Goal: Task Accomplishment & Management: Complete application form

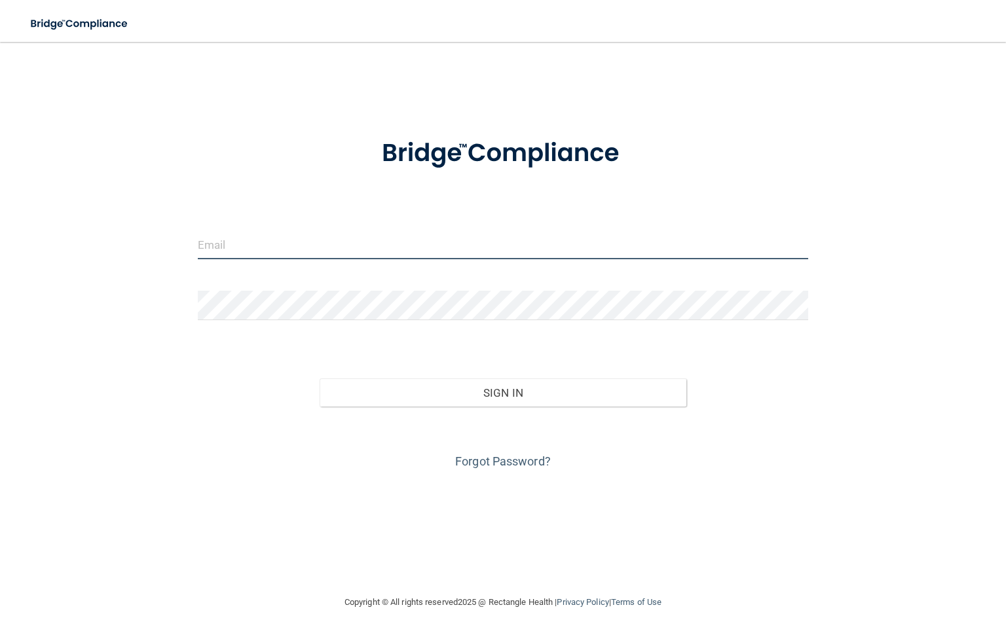
click at [226, 238] on input "email" at bounding box center [503, 244] width 610 height 29
type input "[EMAIL_ADDRESS][DOMAIN_NAME]"
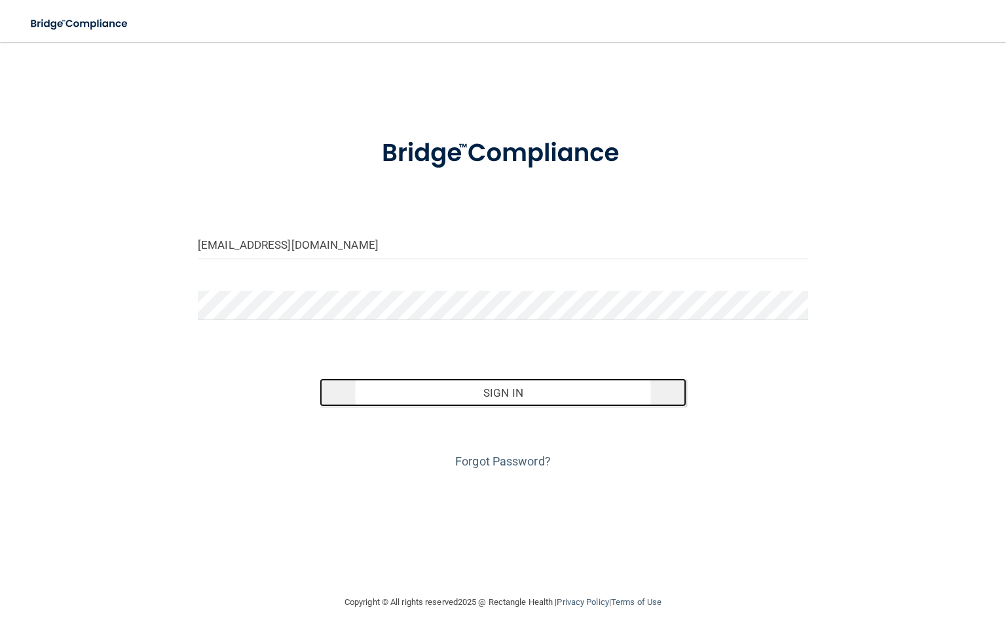
click at [507, 393] on button "Sign In" at bounding box center [503, 392] width 366 height 29
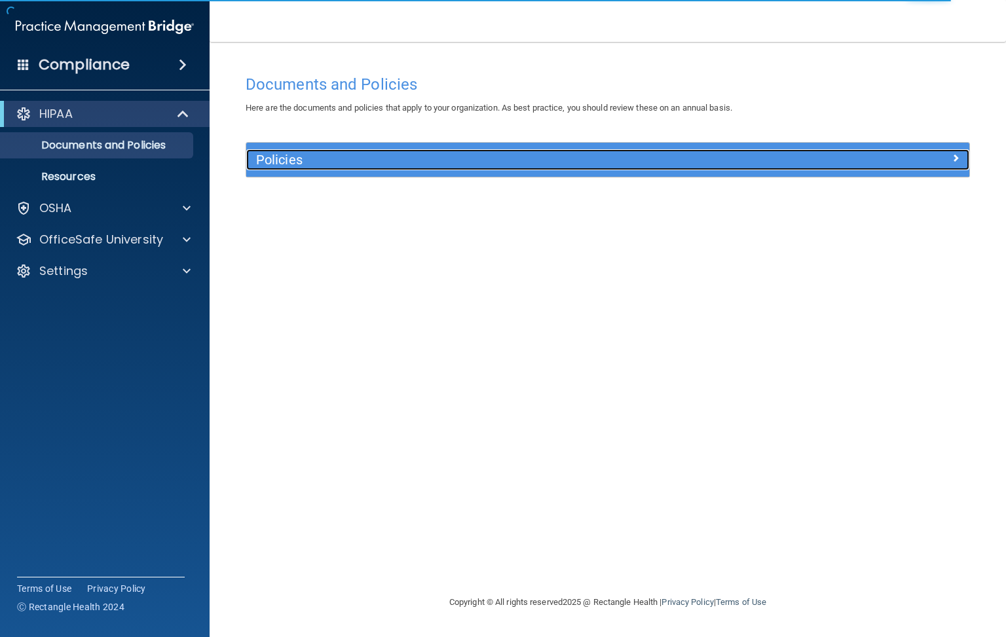
click at [287, 157] on h5 "Policies" at bounding box center [517, 160] width 523 height 14
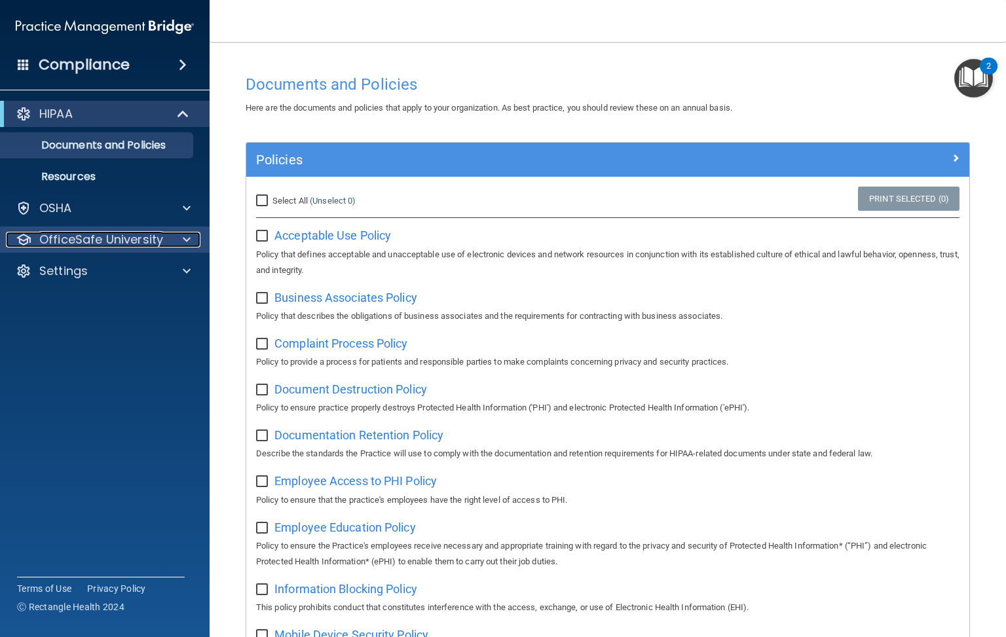
click at [185, 236] on span at bounding box center [187, 240] width 8 height 16
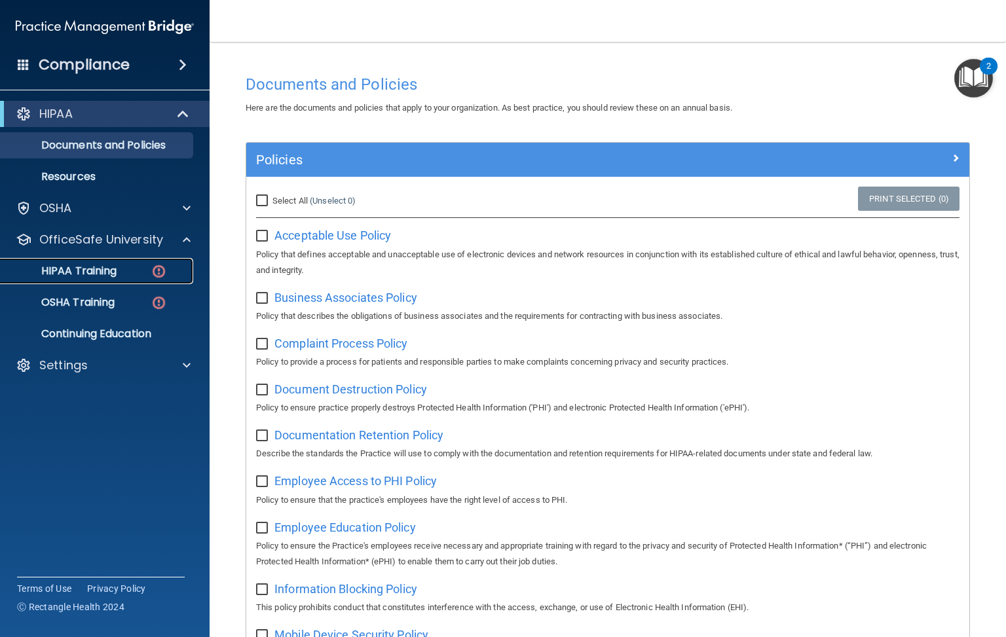
click at [138, 270] on div "HIPAA Training" at bounding box center [98, 271] width 179 height 13
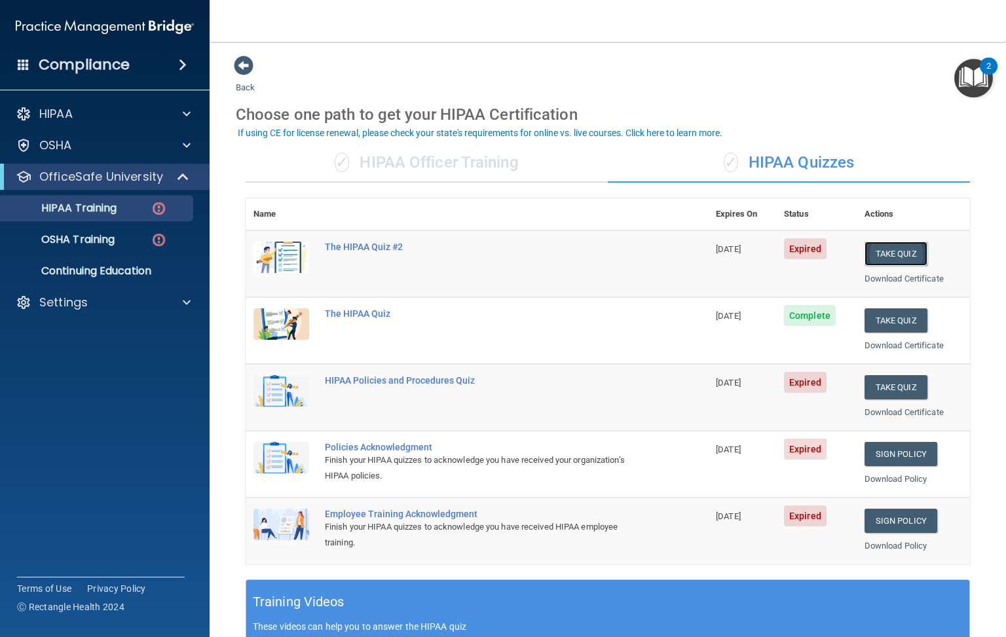
click at [879, 249] on button "Take Quiz" at bounding box center [895, 254] width 63 height 24
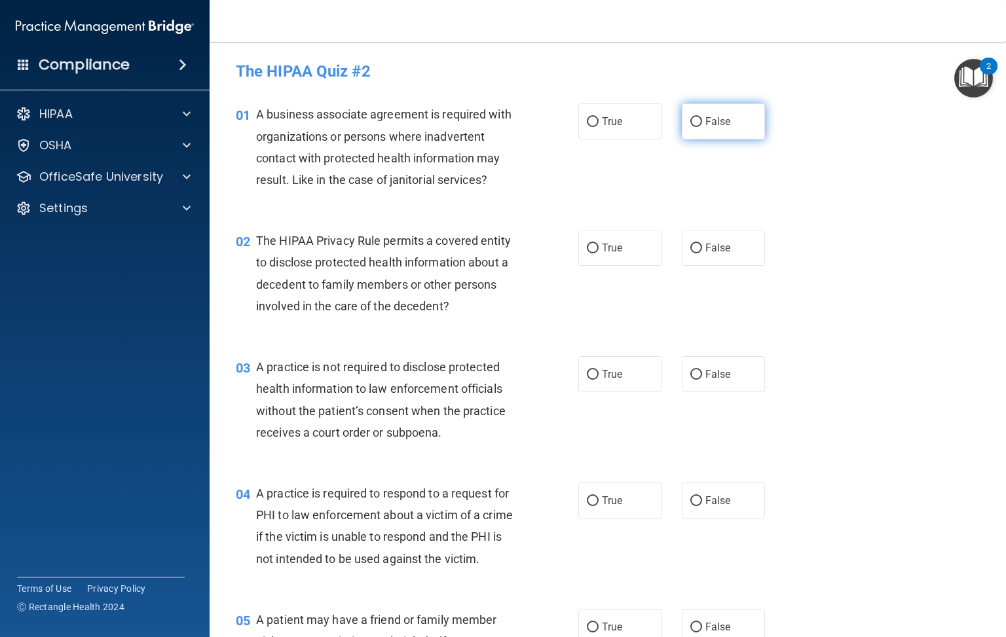
click at [690, 120] on input "False" at bounding box center [696, 122] width 12 height 10
radio input "true"
click at [587, 244] on input "True" at bounding box center [593, 249] width 12 height 10
radio input "true"
click at [690, 373] on input "False" at bounding box center [696, 375] width 12 height 10
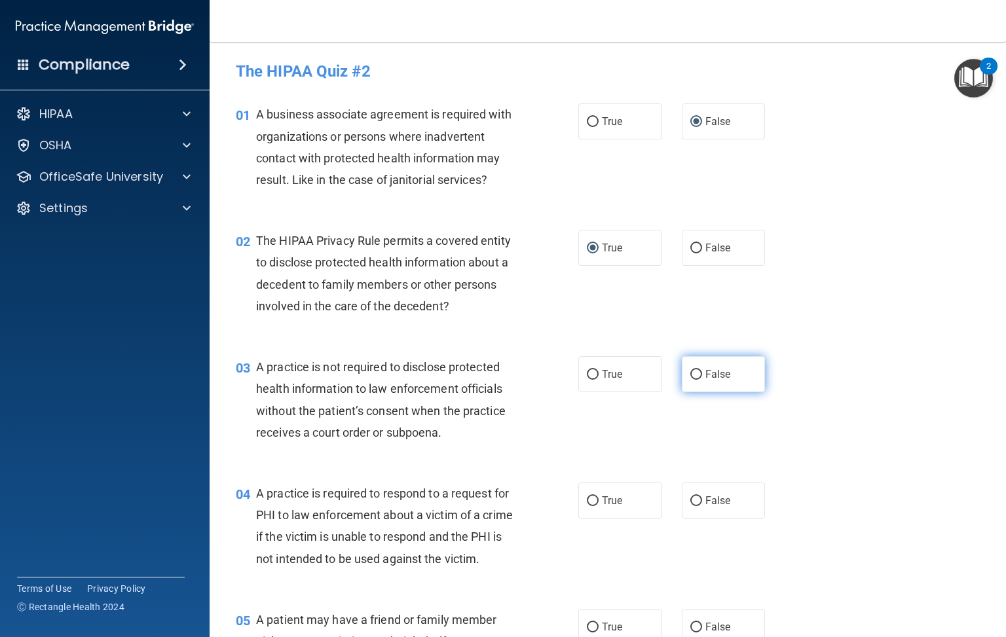
radio input "true"
click at [587, 496] on input "True" at bounding box center [593, 501] width 12 height 10
radio input "true"
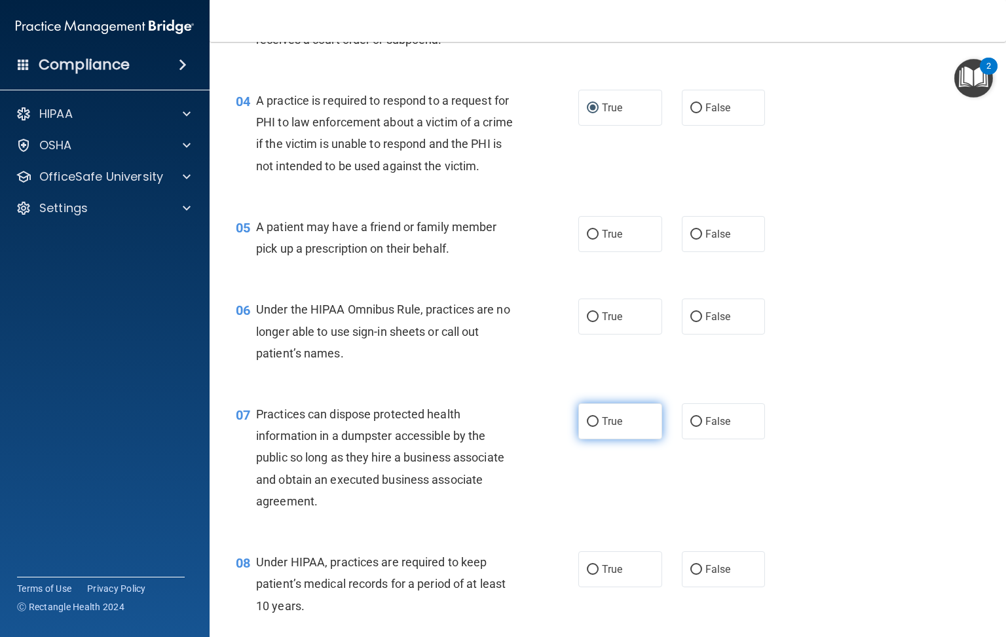
scroll to position [491, 0]
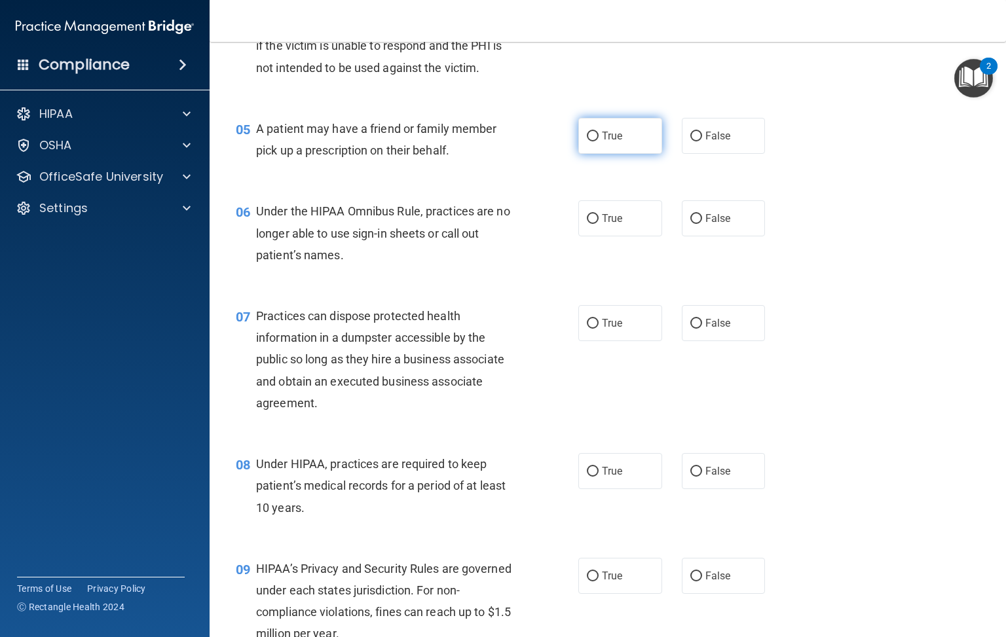
click at [588, 141] on input "True" at bounding box center [593, 137] width 12 height 10
radio input "true"
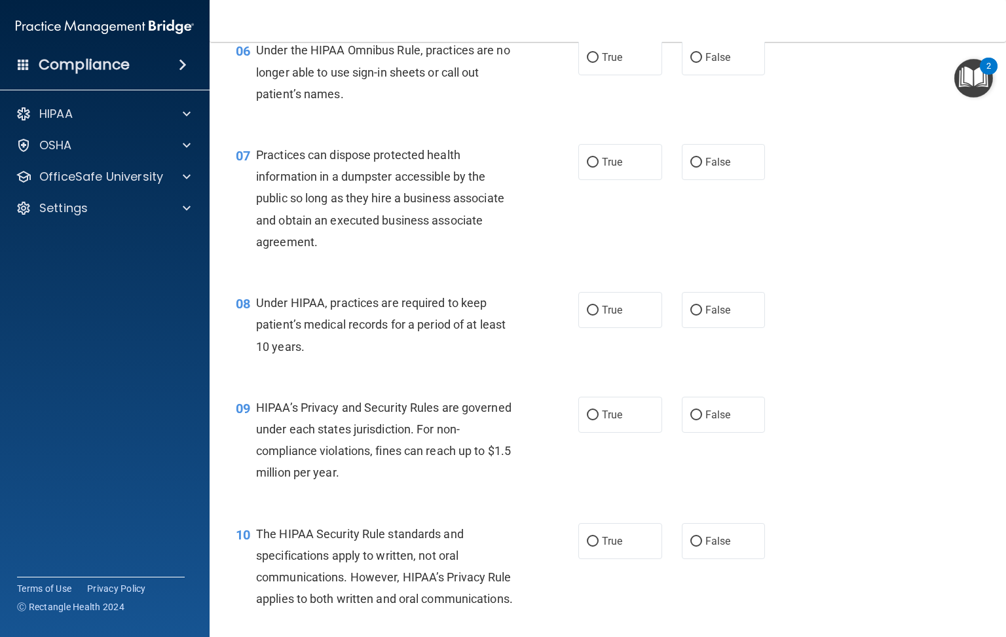
scroll to position [589, 0]
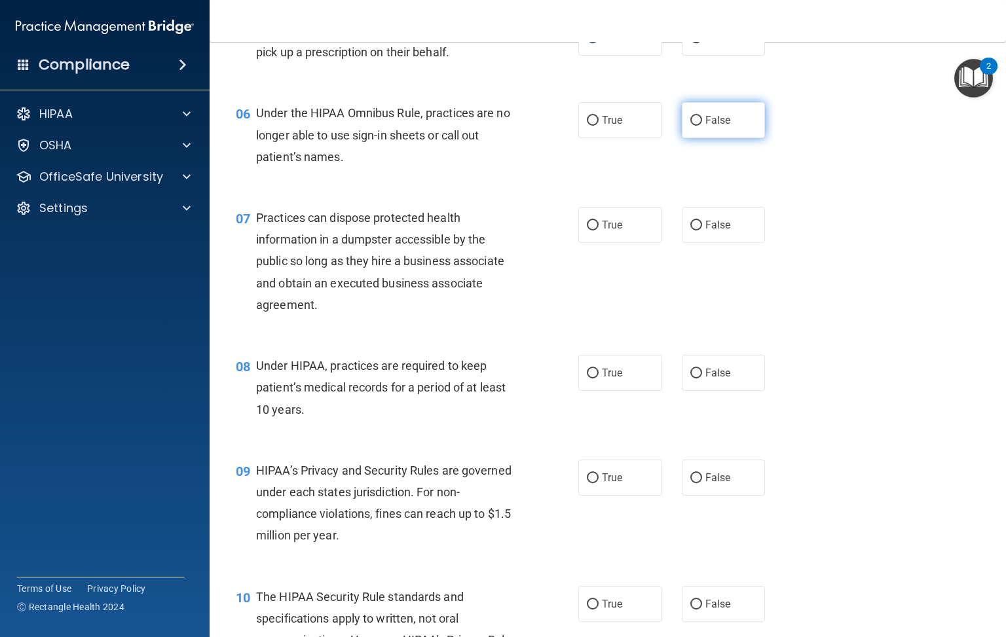
click at [690, 126] on input "False" at bounding box center [696, 121] width 12 height 10
radio input "true"
click at [690, 230] on input "False" at bounding box center [696, 226] width 12 height 10
radio input "true"
click at [690, 378] on input "False" at bounding box center [696, 374] width 12 height 10
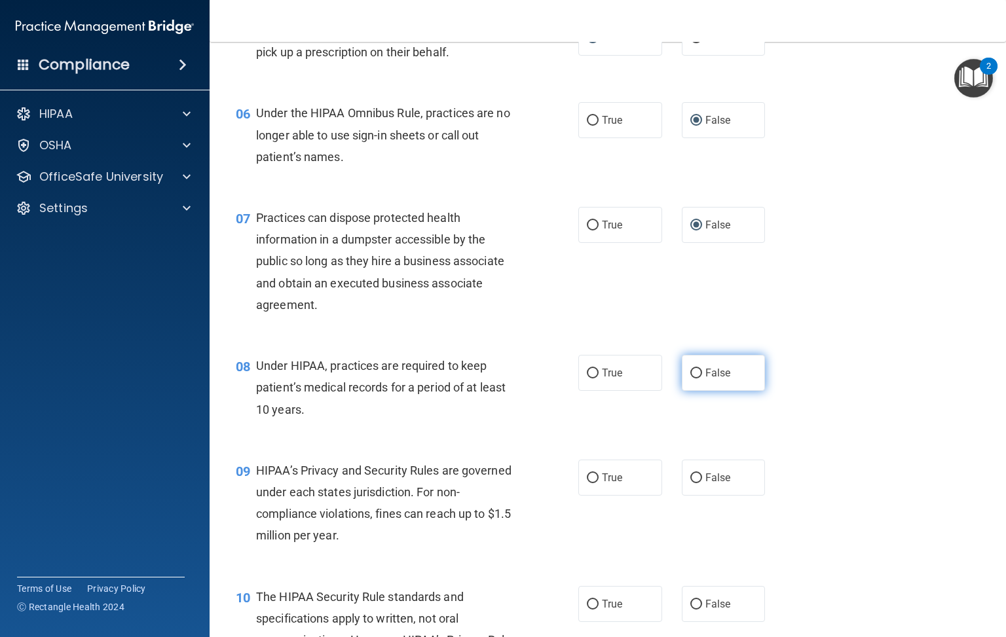
radio input "true"
click at [690, 483] on input "False" at bounding box center [696, 478] width 12 height 10
radio input "true"
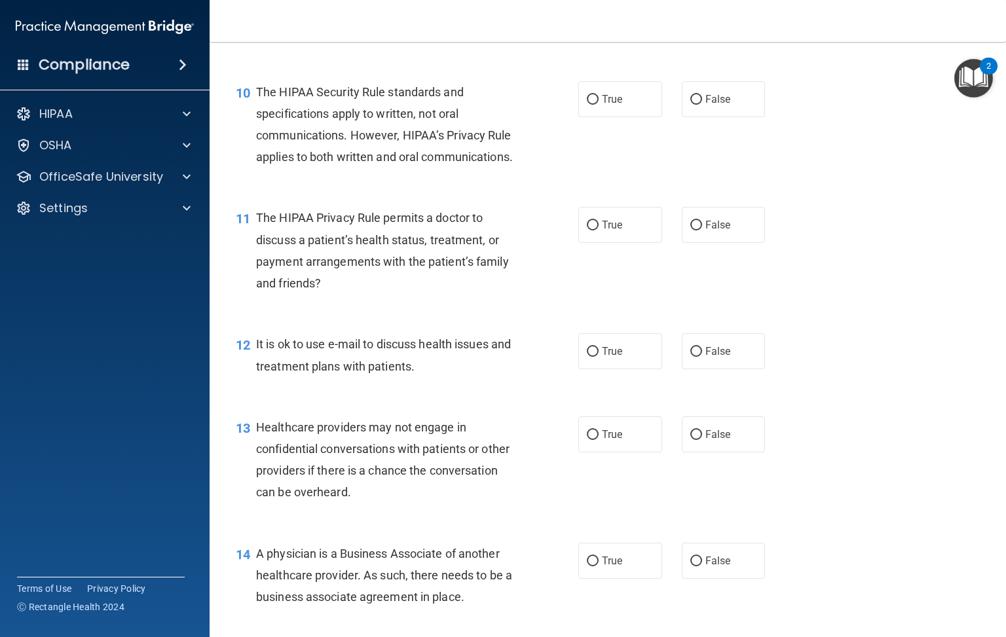
scroll to position [1080, 0]
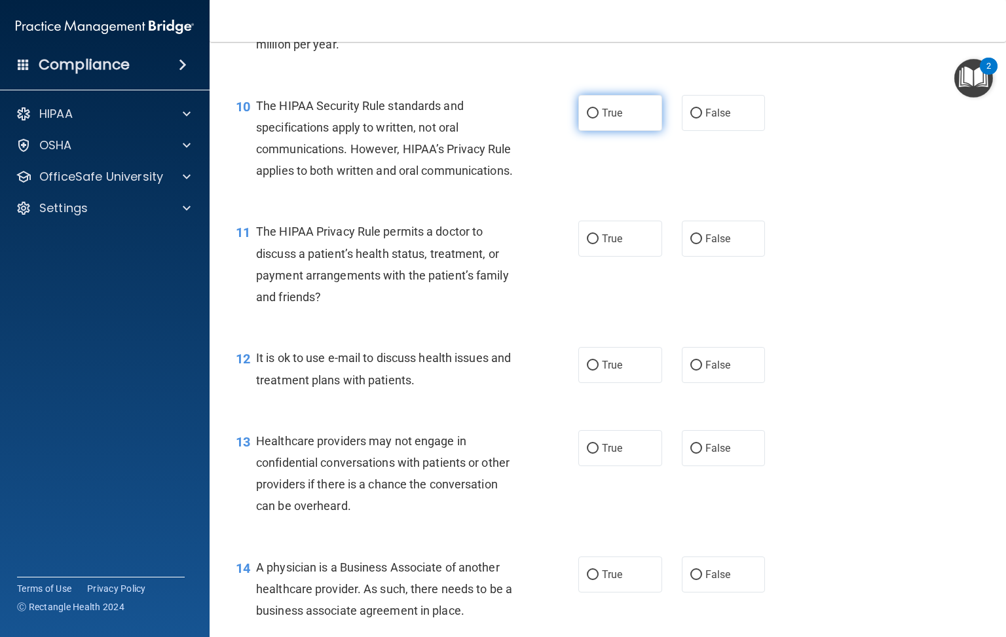
click at [587, 119] on input "True" at bounding box center [593, 114] width 12 height 10
radio input "true"
click at [587, 244] on input "True" at bounding box center [593, 239] width 12 height 10
radio input "true"
click at [587, 371] on input "True" at bounding box center [593, 366] width 12 height 10
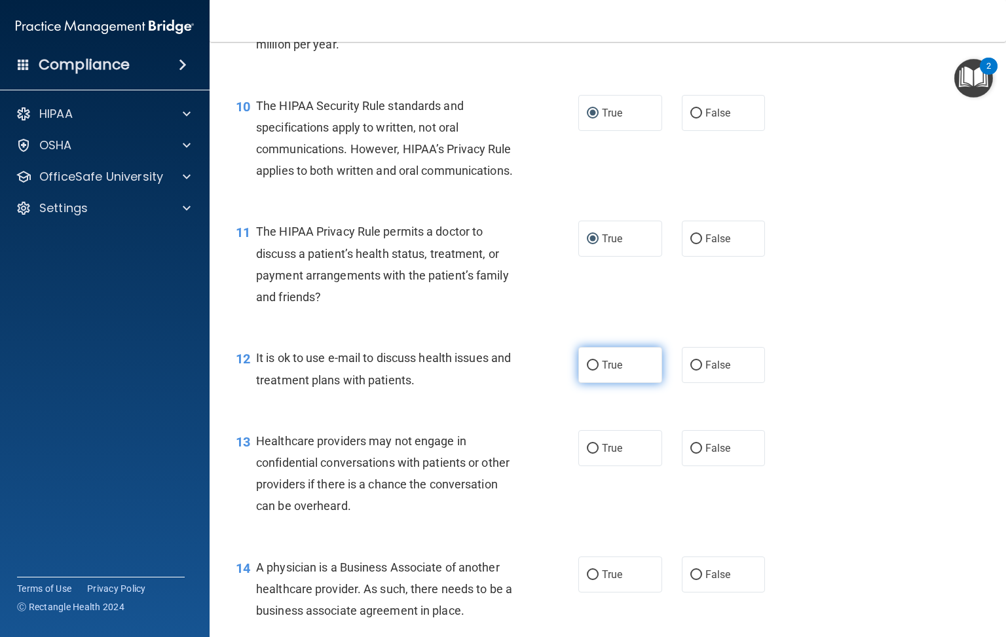
radio input "true"
click at [690, 454] on input "False" at bounding box center [696, 449] width 12 height 10
radio input "true"
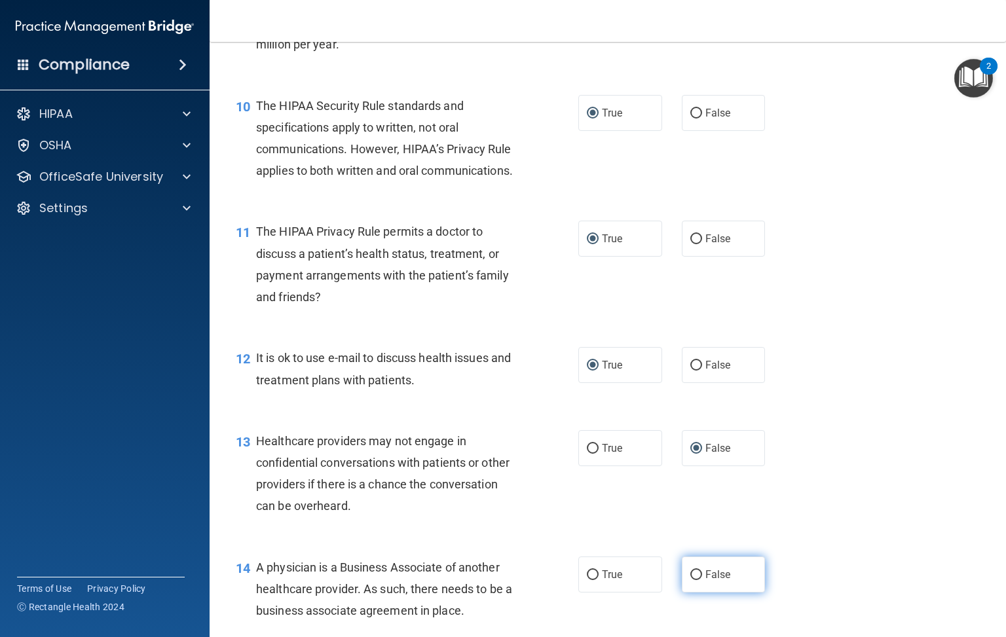
click at [690, 580] on input "False" at bounding box center [696, 575] width 12 height 10
radio input "true"
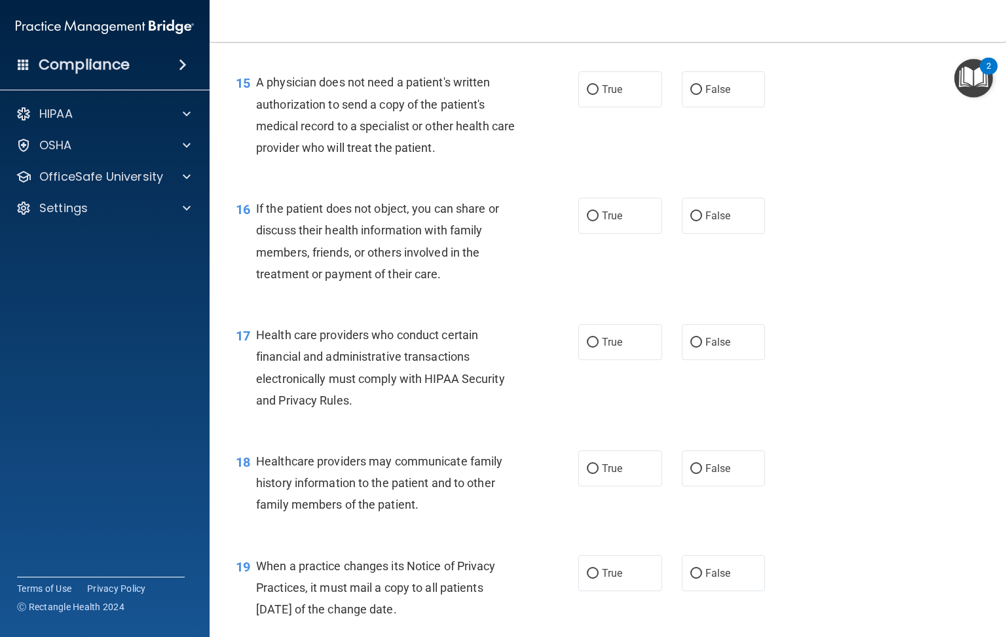
scroll to position [1709, 0]
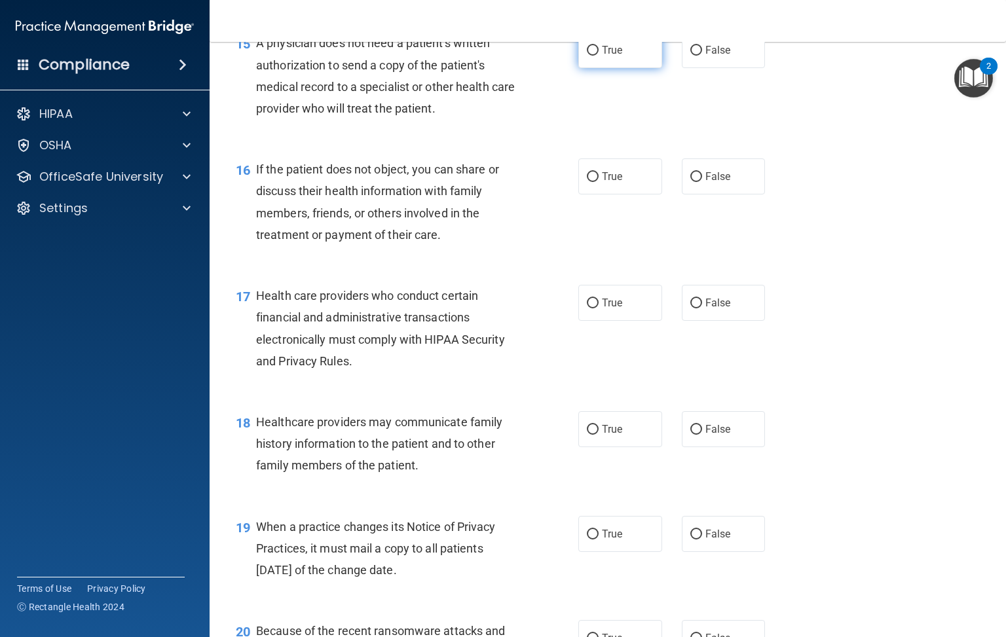
click at [587, 56] on input "True" at bounding box center [593, 51] width 12 height 10
radio input "true"
click at [594, 194] on label "True" at bounding box center [620, 176] width 84 height 36
click at [594, 182] on input "True" at bounding box center [593, 177] width 12 height 10
radio input "true"
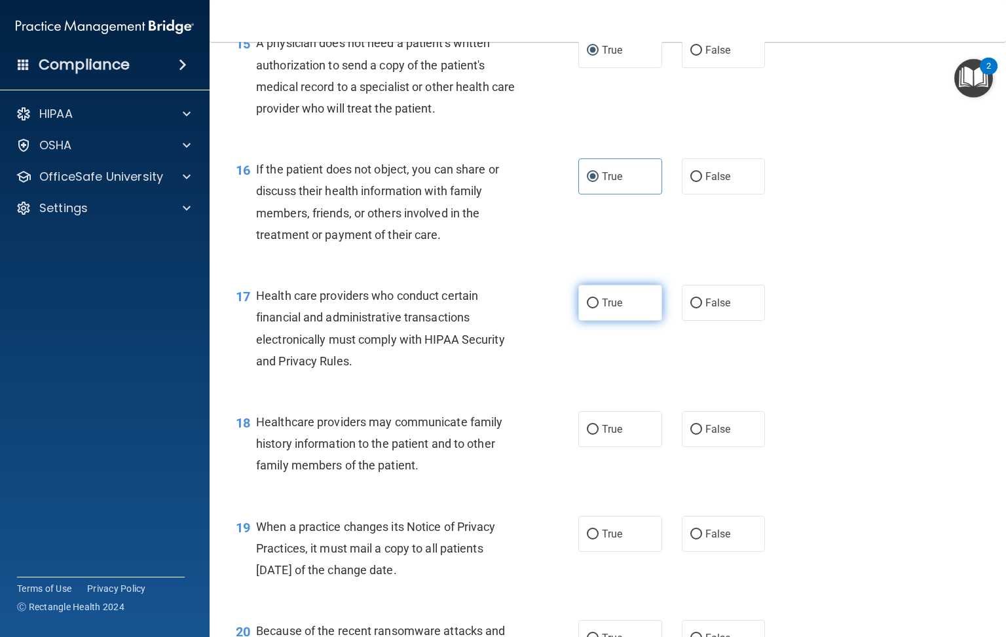
click at [587, 308] on input "True" at bounding box center [593, 304] width 12 height 10
radio input "true"
click at [690, 435] on input "False" at bounding box center [696, 430] width 12 height 10
radio input "true"
click at [599, 553] on div "19 When a practice changes its Notice of Privacy Practices, it must mail a copy…" at bounding box center [607, 552] width 763 height 105
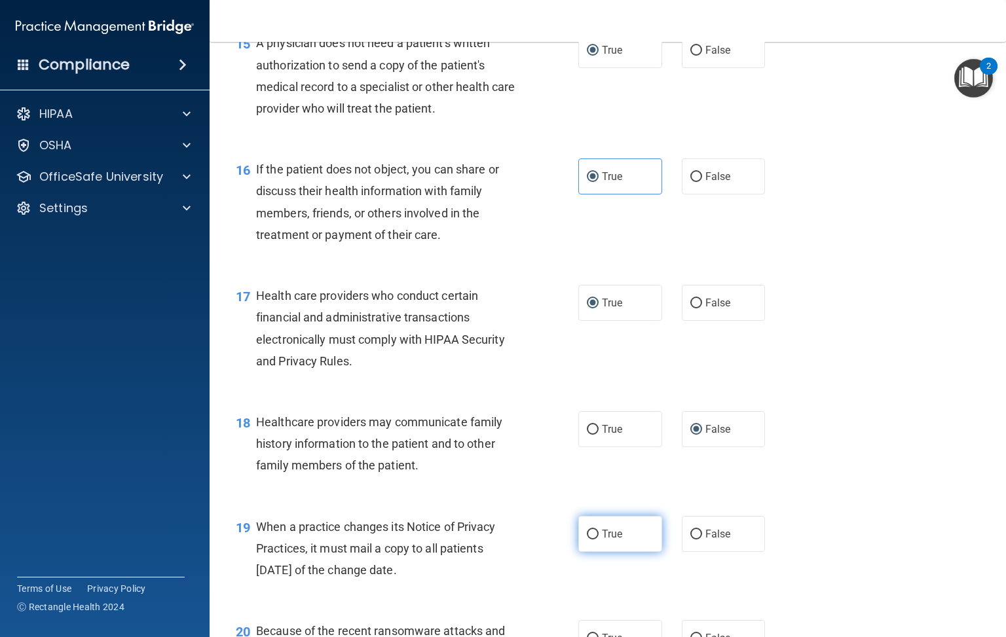
click at [587, 540] on input "True" at bounding box center [593, 535] width 12 height 10
radio input "true"
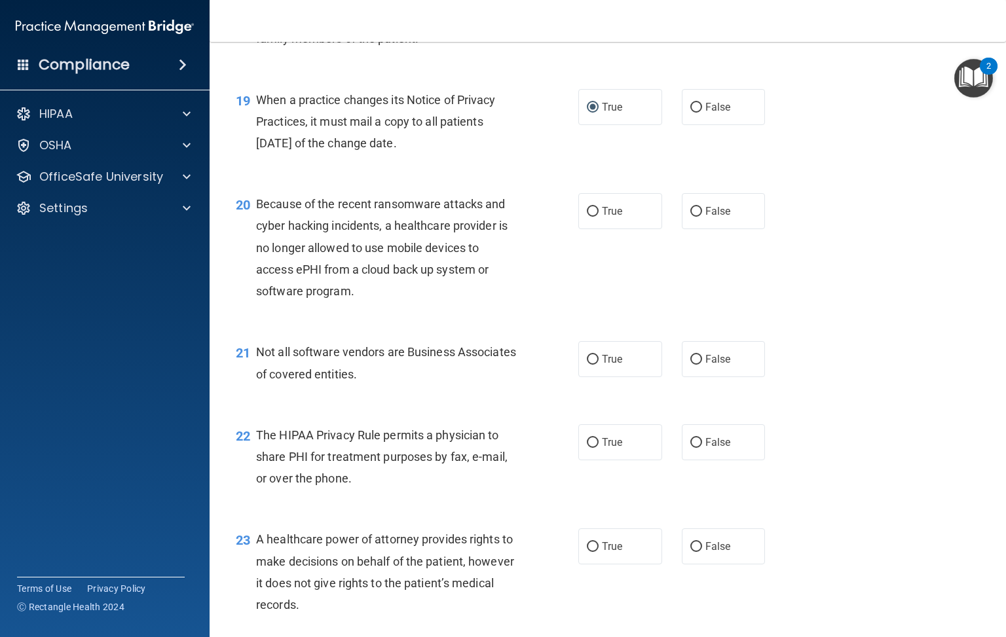
scroll to position [2200, 0]
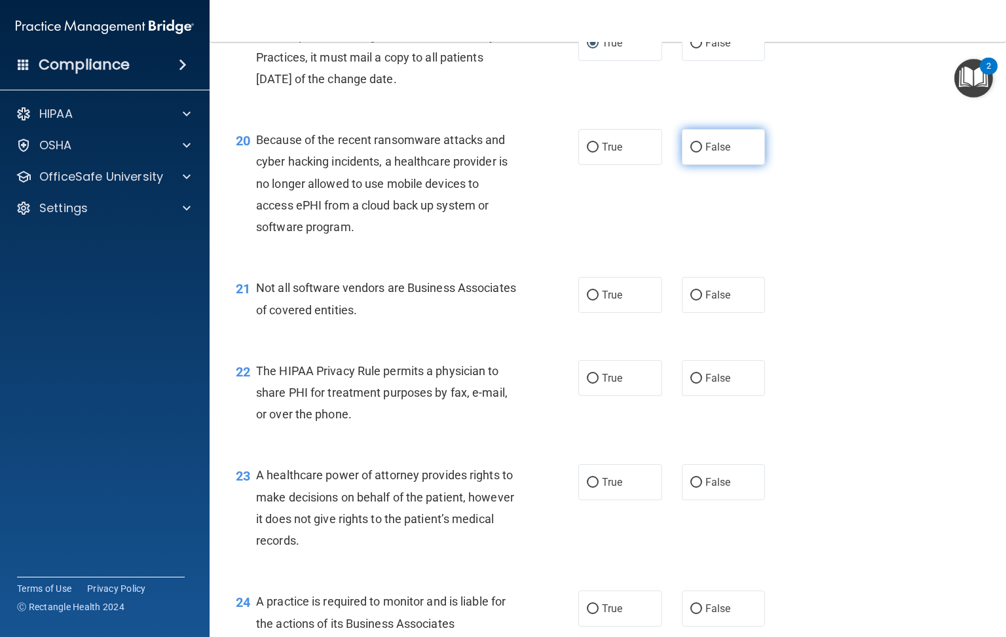
click at [690, 153] on input "False" at bounding box center [696, 148] width 12 height 10
radio input "true"
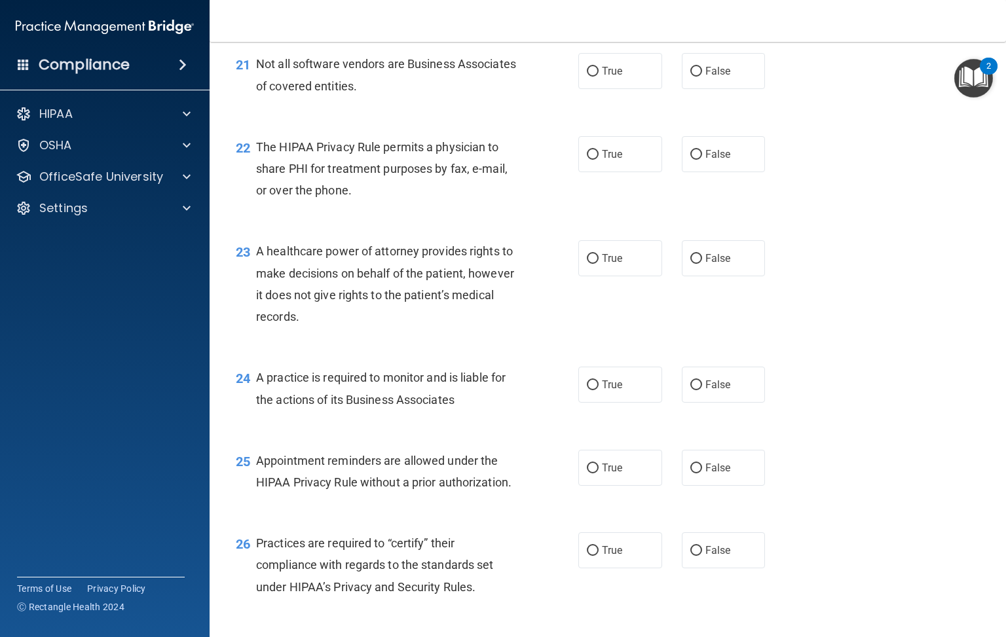
scroll to position [2396, 0]
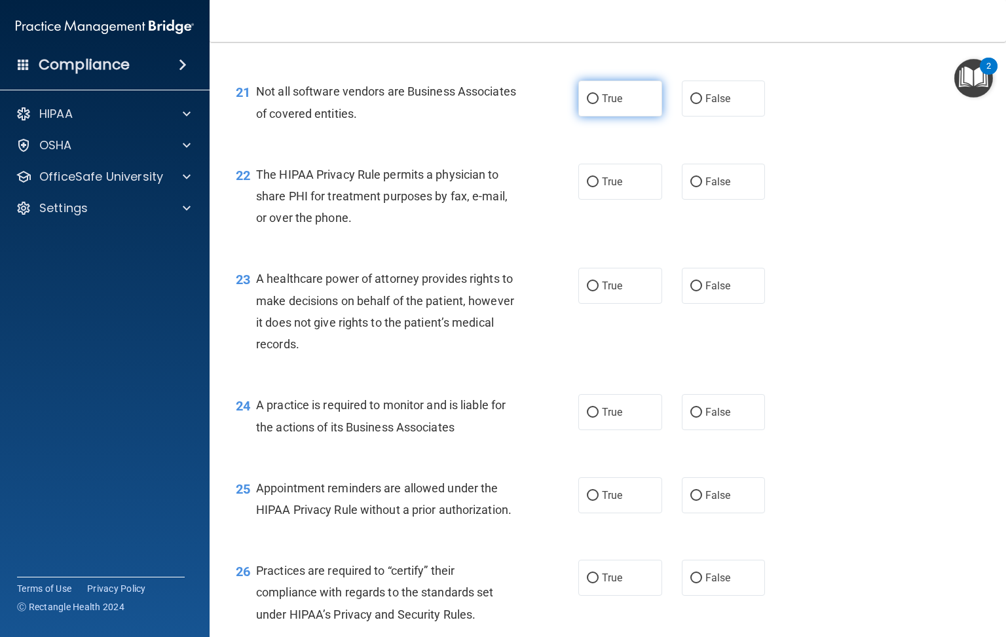
click at [587, 104] on input "True" at bounding box center [593, 99] width 12 height 10
radio input "true"
click at [587, 187] on input "True" at bounding box center [593, 182] width 12 height 10
radio input "true"
click at [690, 291] on input "False" at bounding box center [696, 287] width 12 height 10
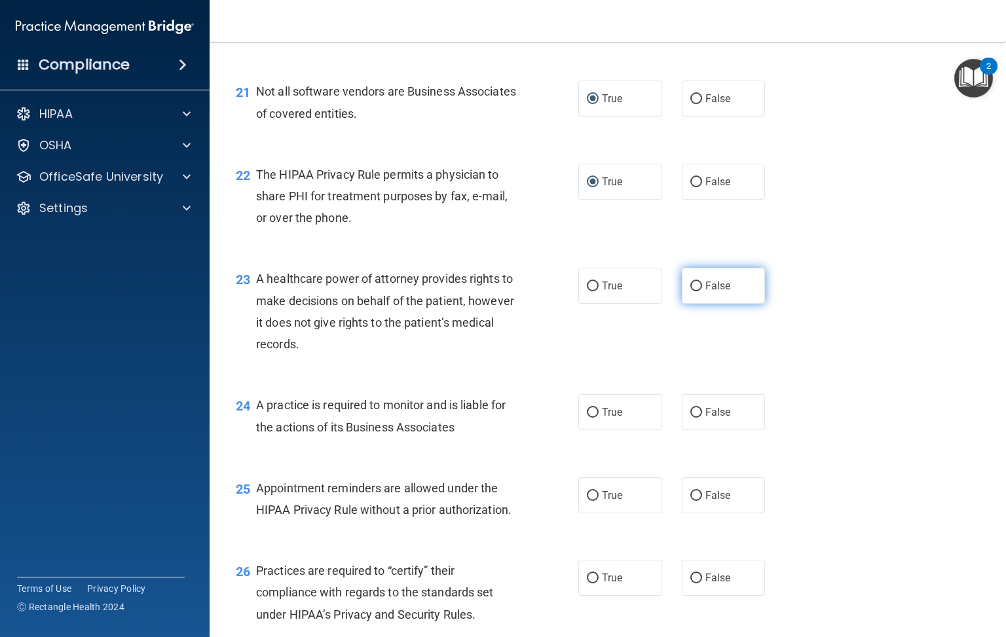
radio input "true"
click at [690, 418] on input "False" at bounding box center [696, 413] width 12 height 10
radio input "true"
click at [587, 501] on input "True" at bounding box center [593, 496] width 12 height 10
radio input "true"
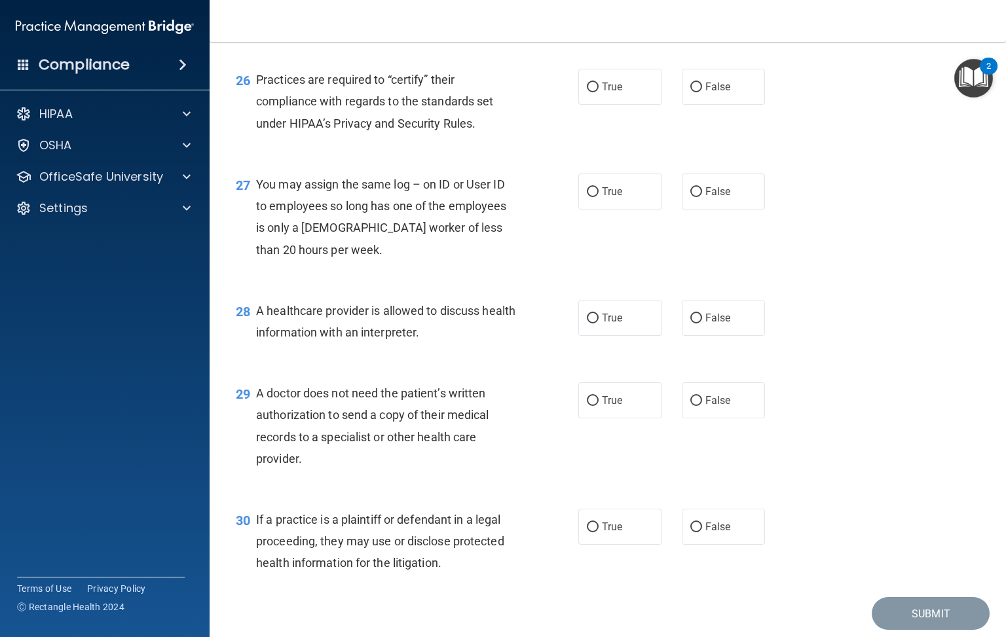
scroll to position [2986, 0]
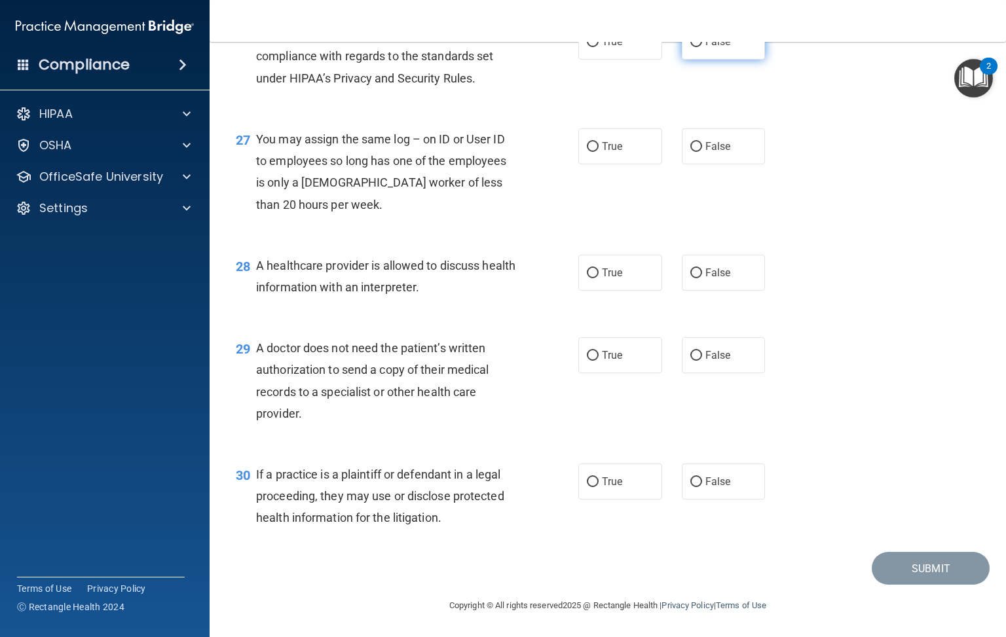
click at [690, 47] on input "False" at bounding box center [696, 42] width 12 height 10
radio input "true"
click at [691, 152] on input "False" at bounding box center [696, 147] width 12 height 10
radio input "true"
click at [587, 278] on input "True" at bounding box center [593, 273] width 12 height 10
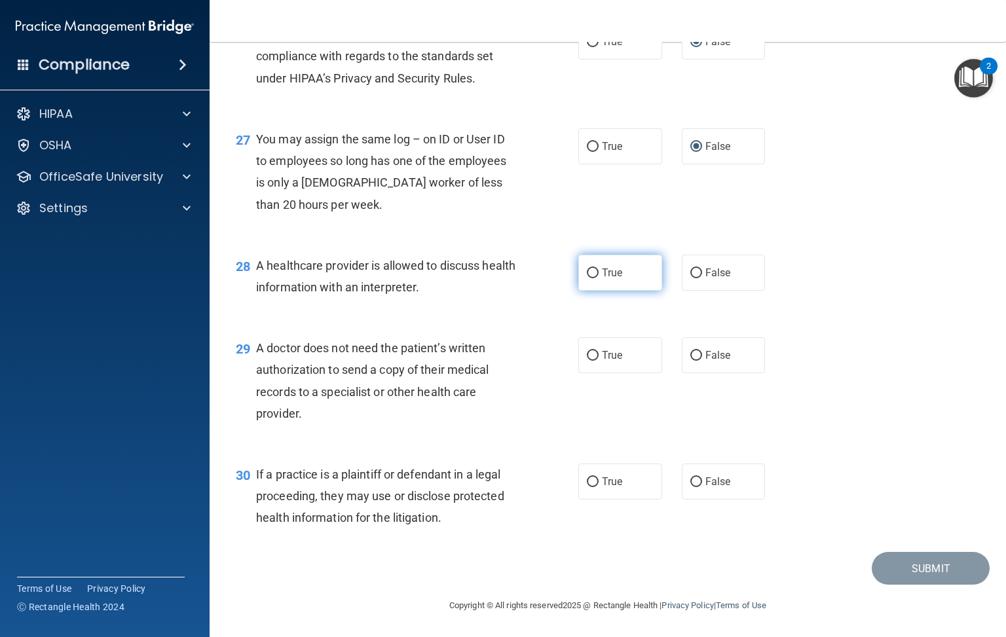
radio input "true"
click at [587, 361] on input "True" at bounding box center [593, 356] width 12 height 10
radio input "true"
click at [588, 487] on input "True" at bounding box center [593, 482] width 12 height 10
radio input "true"
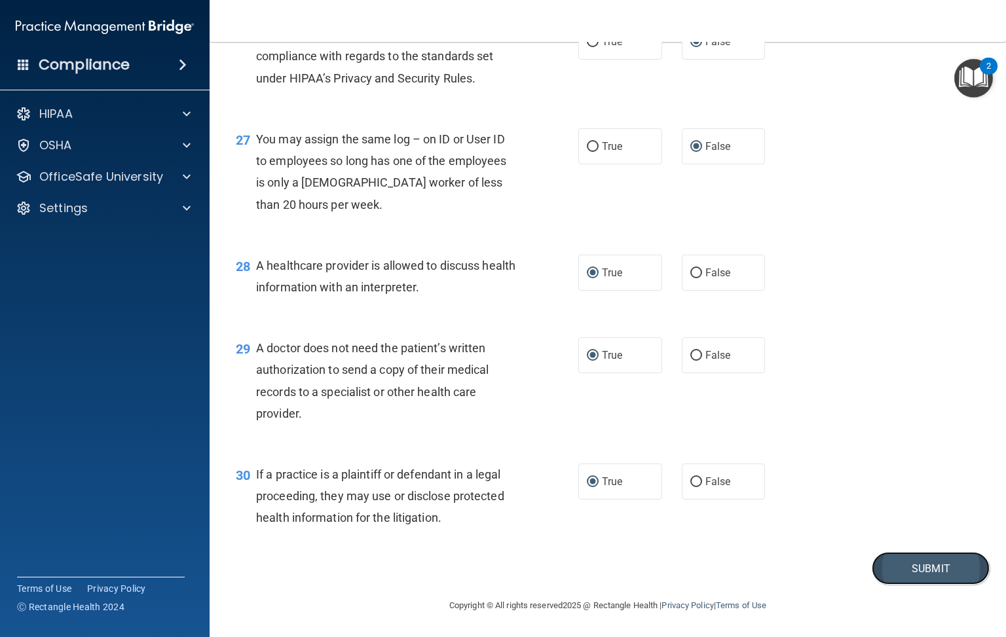
click at [915, 579] on button "Submit" at bounding box center [931, 568] width 118 height 33
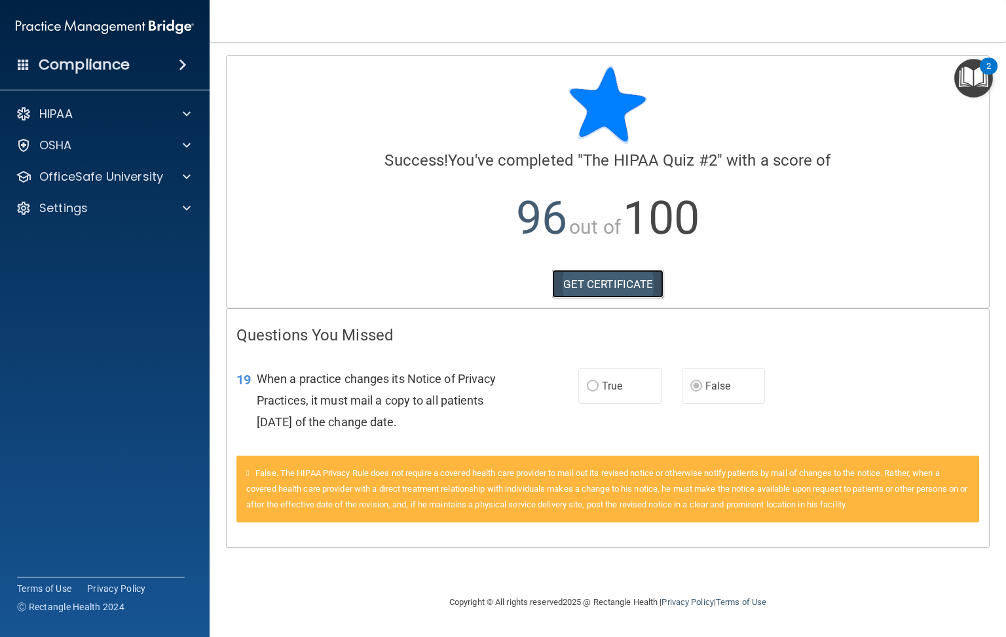
click at [596, 287] on link "GET CERTIFICATE" at bounding box center [608, 284] width 112 height 29
click at [161, 175] on p "OfficeSafe University" at bounding box center [101, 177] width 124 height 16
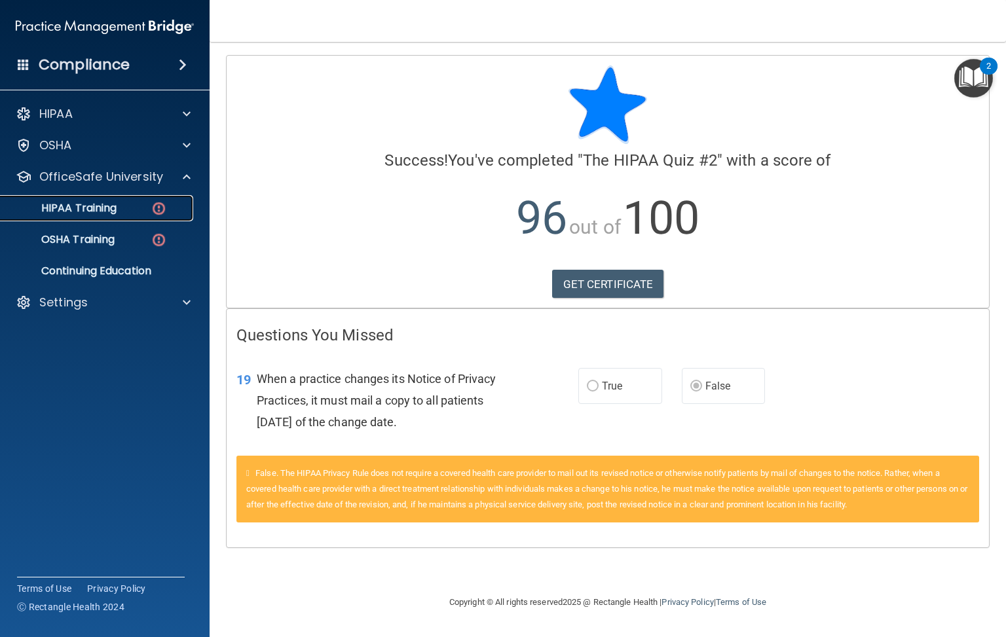
click at [170, 203] on div "HIPAA Training" at bounding box center [98, 208] width 179 height 13
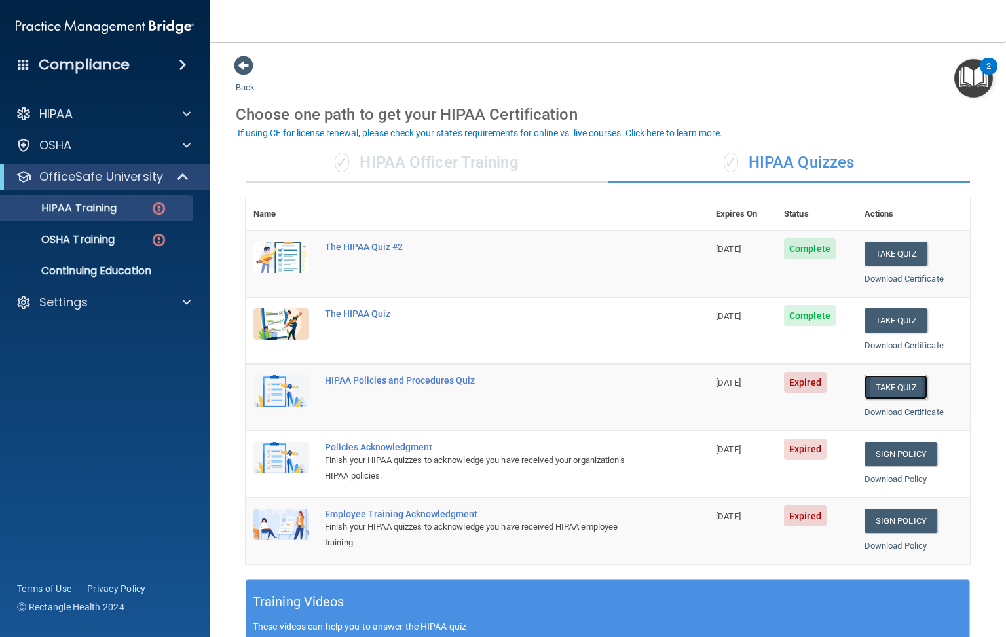
click at [885, 388] on button "Take Quiz" at bounding box center [895, 387] width 63 height 24
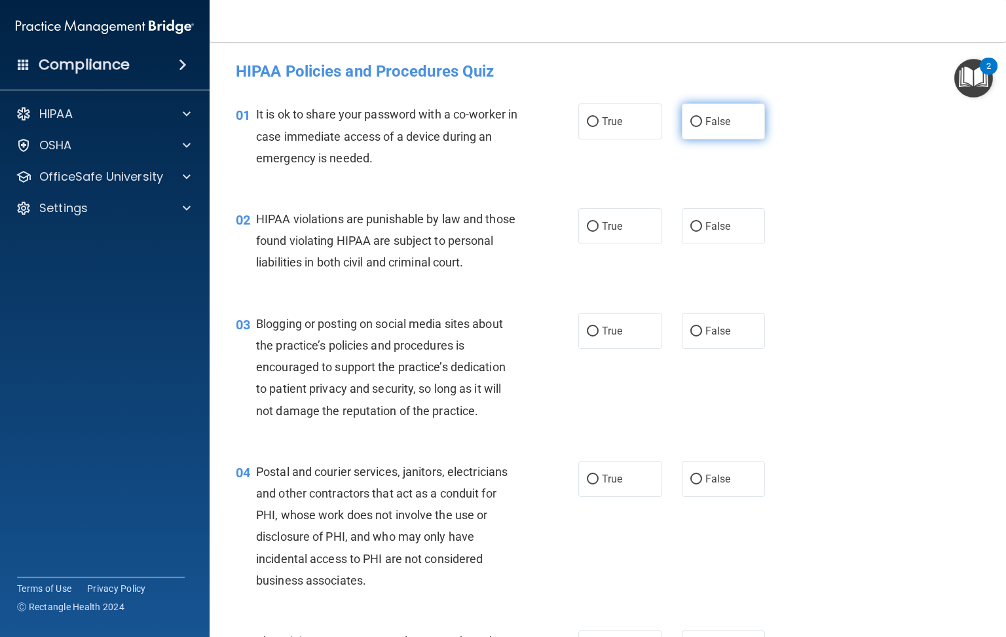
click at [690, 120] on input "False" at bounding box center [696, 122] width 12 height 10
radio input "true"
click at [587, 222] on input "True" at bounding box center [593, 227] width 12 height 10
radio input "true"
click at [690, 337] on input "False" at bounding box center [696, 332] width 12 height 10
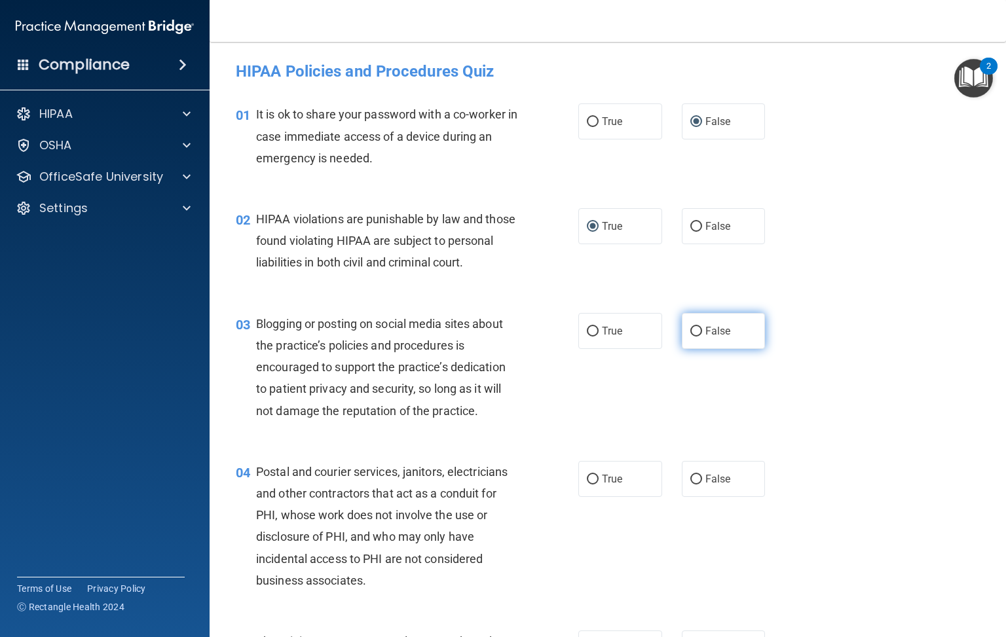
radio input "true"
click at [588, 485] on input "True" at bounding box center [593, 480] width 12 height 10
radio input "true"
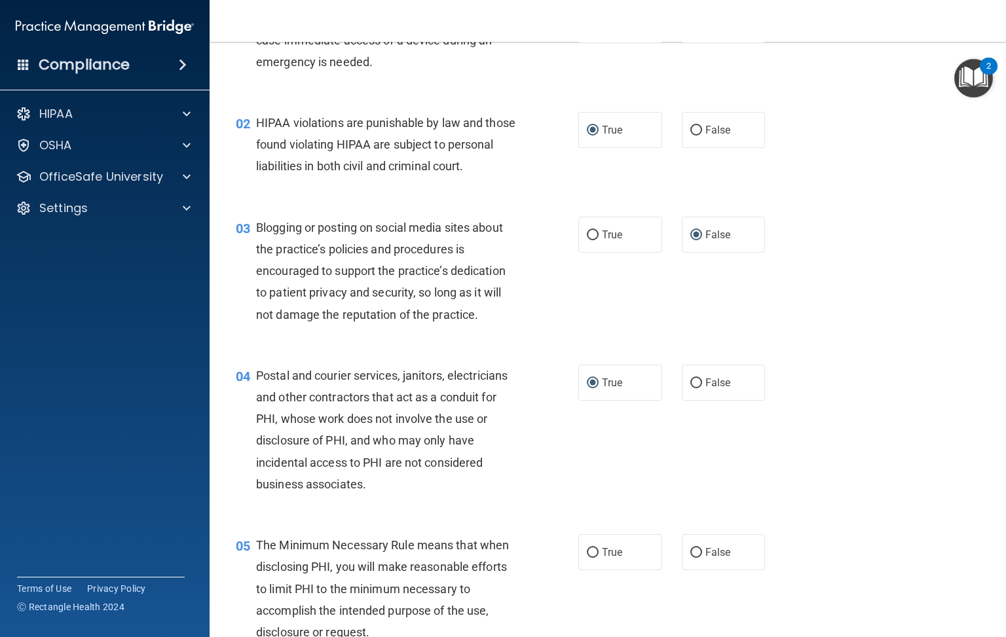
scroll to position [98, 0]
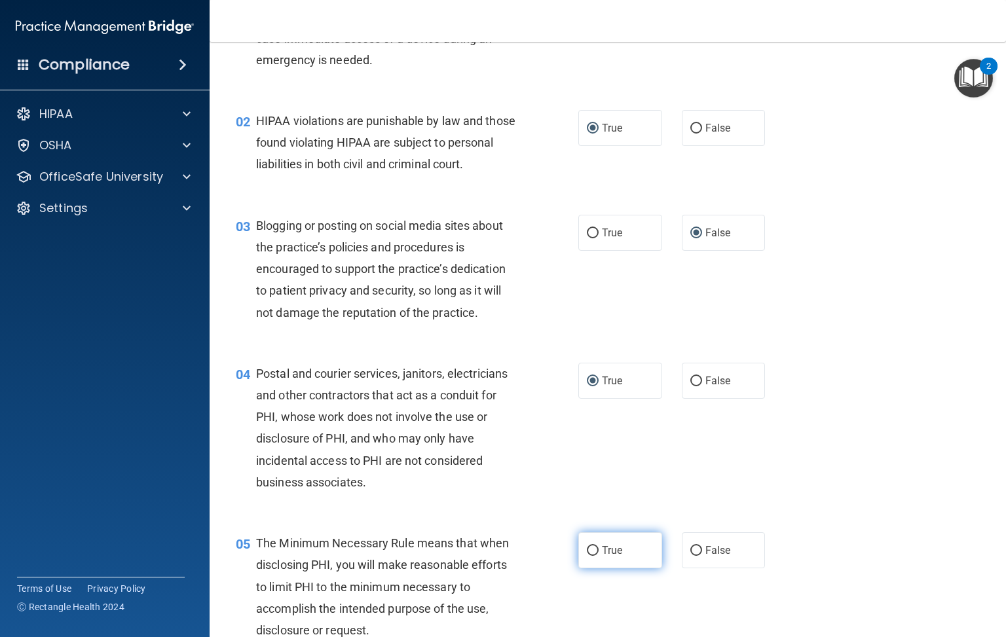
click at [587, 556] on input "True" at bounding box center [593, 551] width 12 height 10
radio input "true"
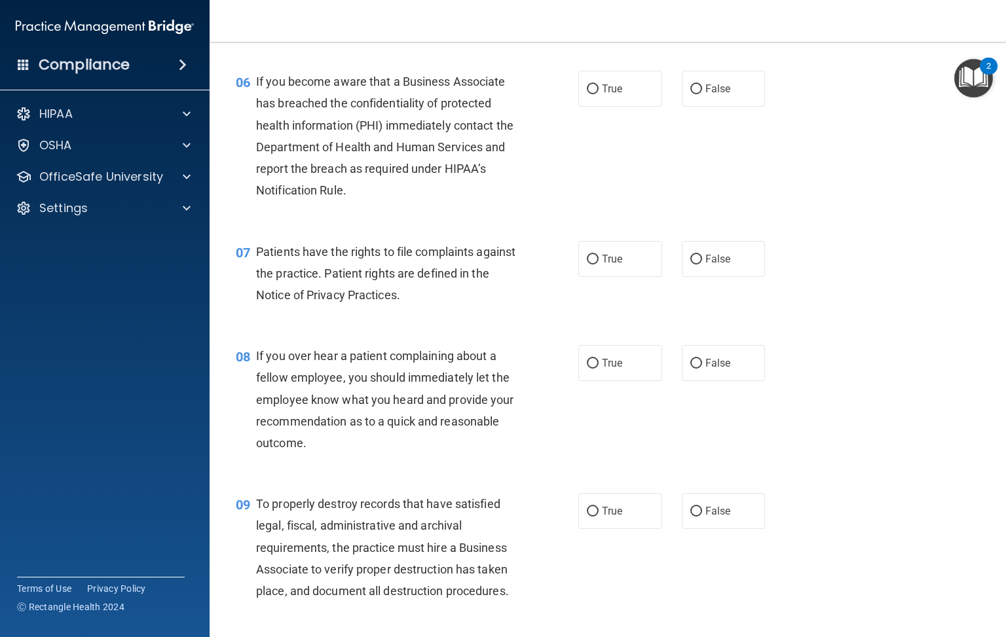
scroll to position [688, 0]
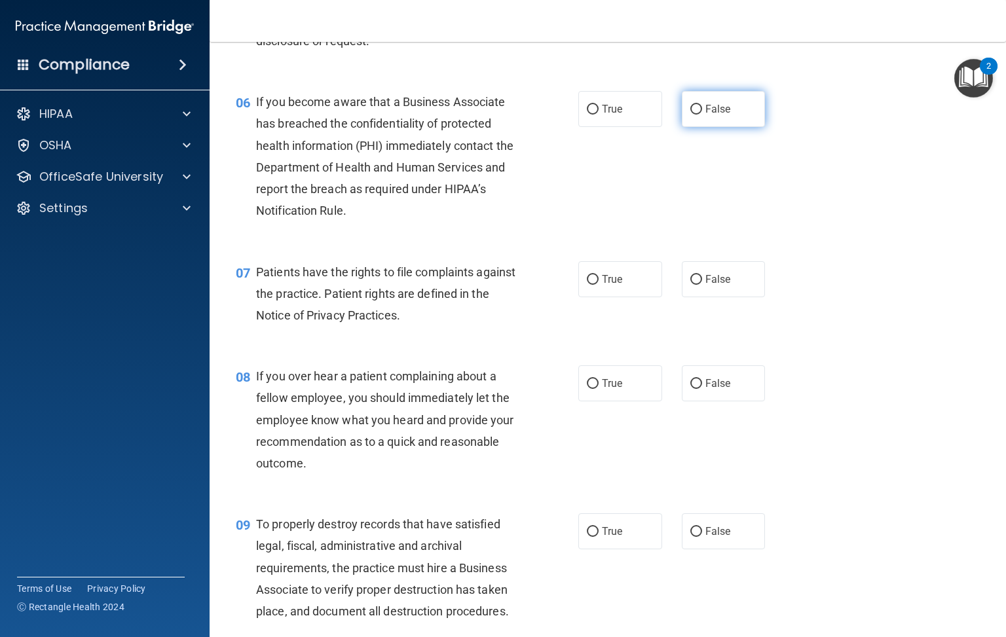
click at [690, 115] on input "False" at bounding box center [696, 110] width 12 height 10
radio input "true"
click at [587, 285] on input "True" at bounding box center [593, 280] width 12 height 10
radio input "true"
click at [690, 389] on input "False" at bounding box center [696, 384] width 12 height 10
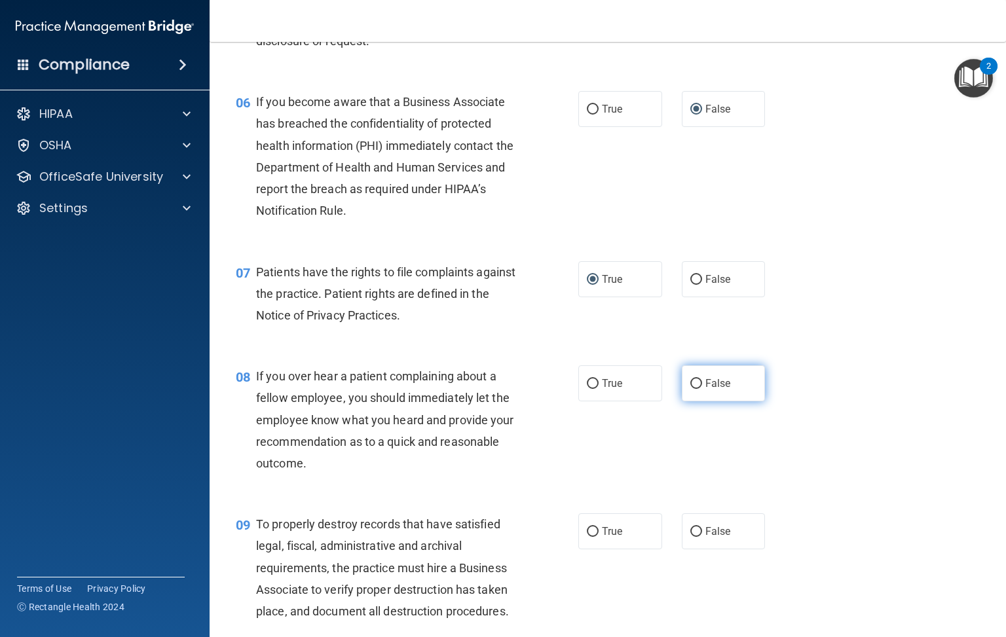
radio input "true"
click at [690, 537] on input "False" at bounding box center [696, 532] width 12 height 10
radio input "true"
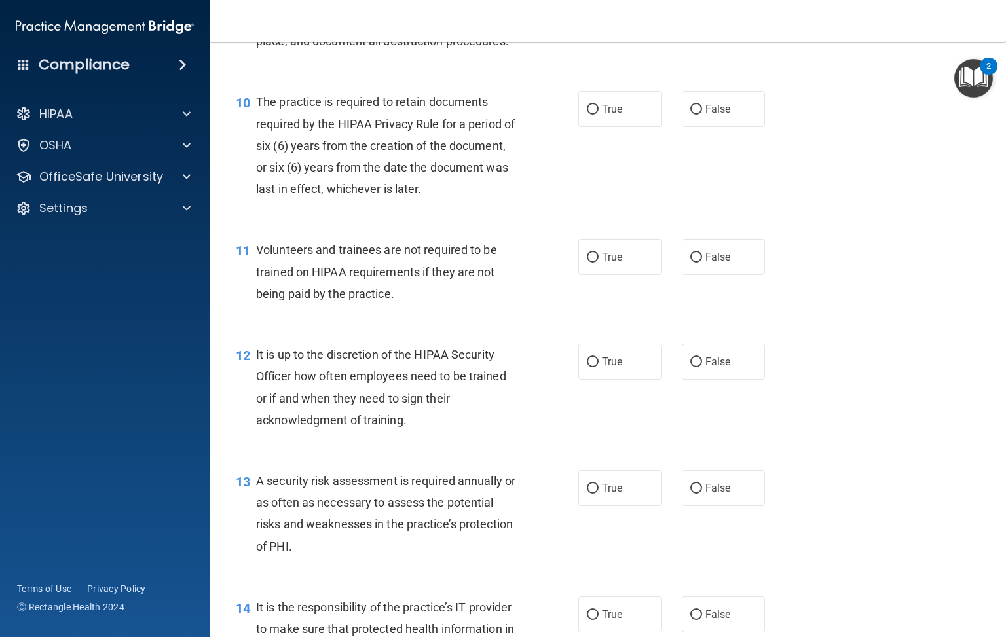
scroll to position [1277, 0]
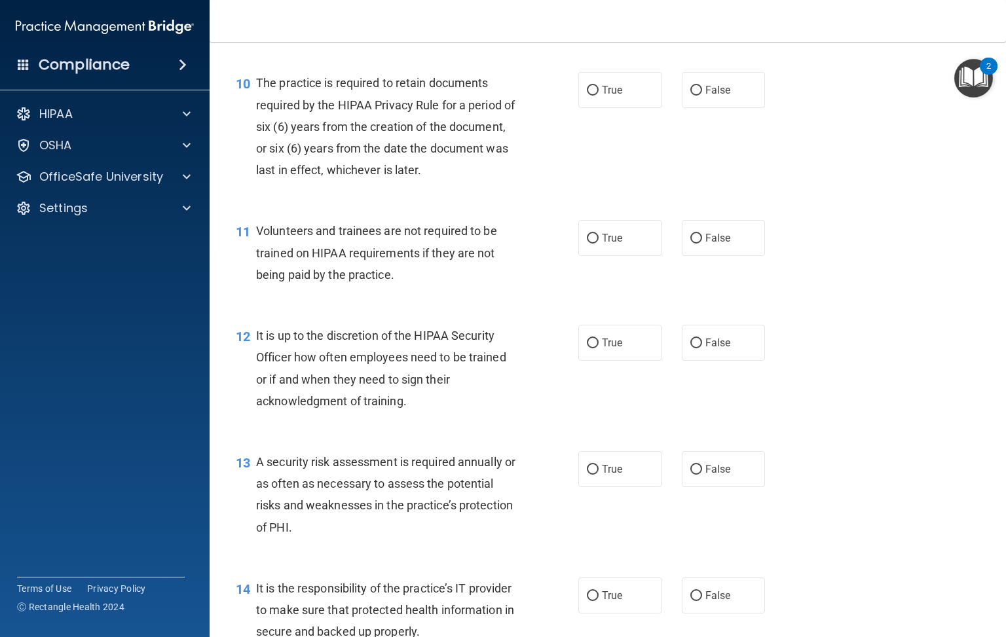
drag, startPoint x: 587, startPoint y: 111, endPoint x: 604, endPoint y: 161, distance: 53.0
click at [587, 96] on input "True" at bounding box center [593, 91] width 12 height 10
radio input "true"
click at [690, 244] on input "False" at bounding box center [696, 239] width 12 height 10
radio input "true"
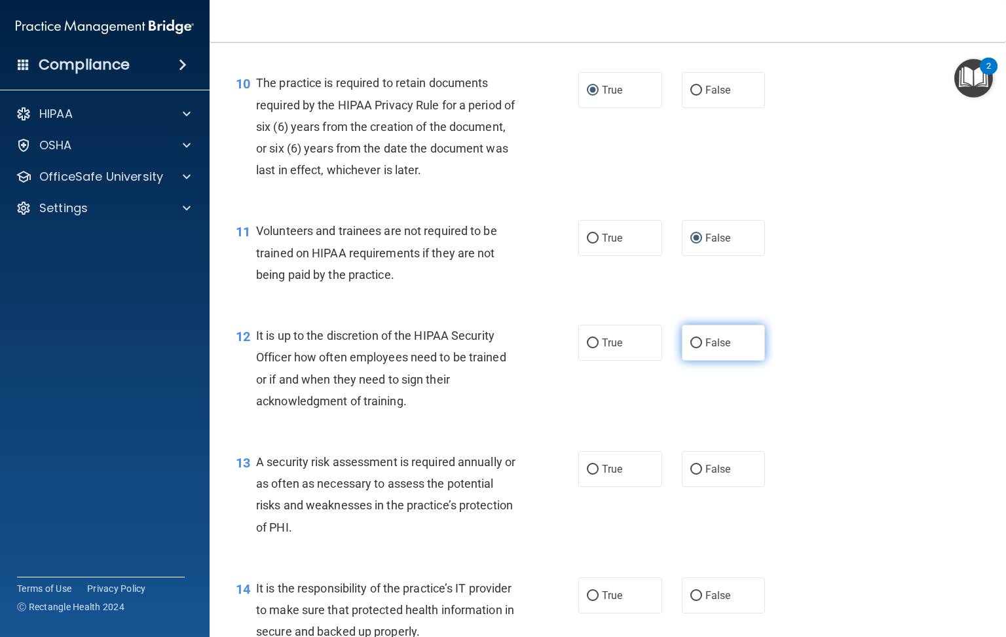
click at [690, 348] on input "False" at bounding box center [696, 344] width 12 height 10
radio input "true"
click at [588, 475] on input "True" at bounding box center [593, 470] width 12 height 10
radio input "true"
click at [690, 601] on input "False" at bounding box center [696, 596] width 12 height 10
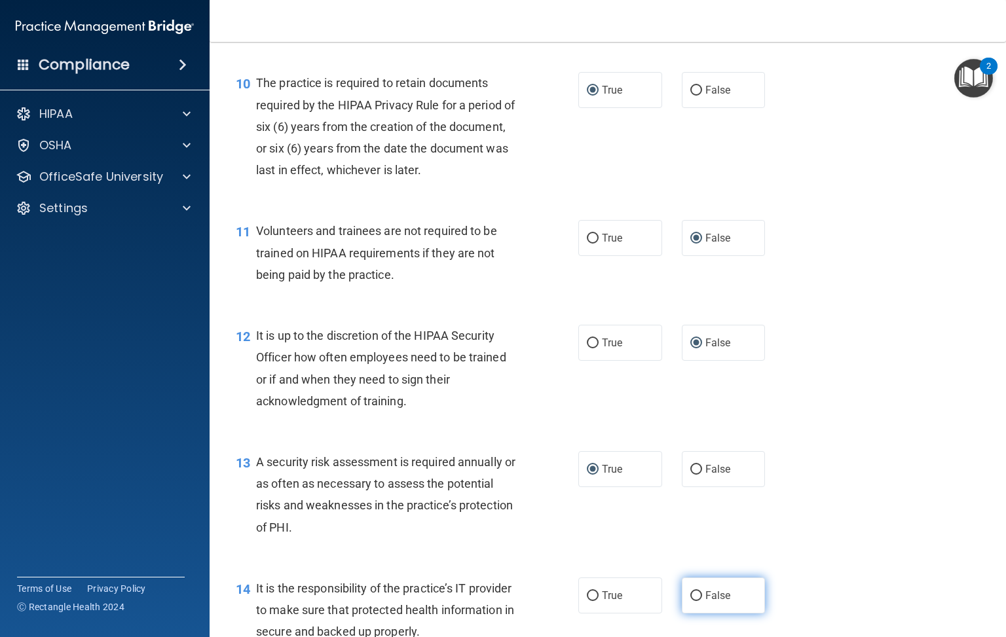
radio input "true"
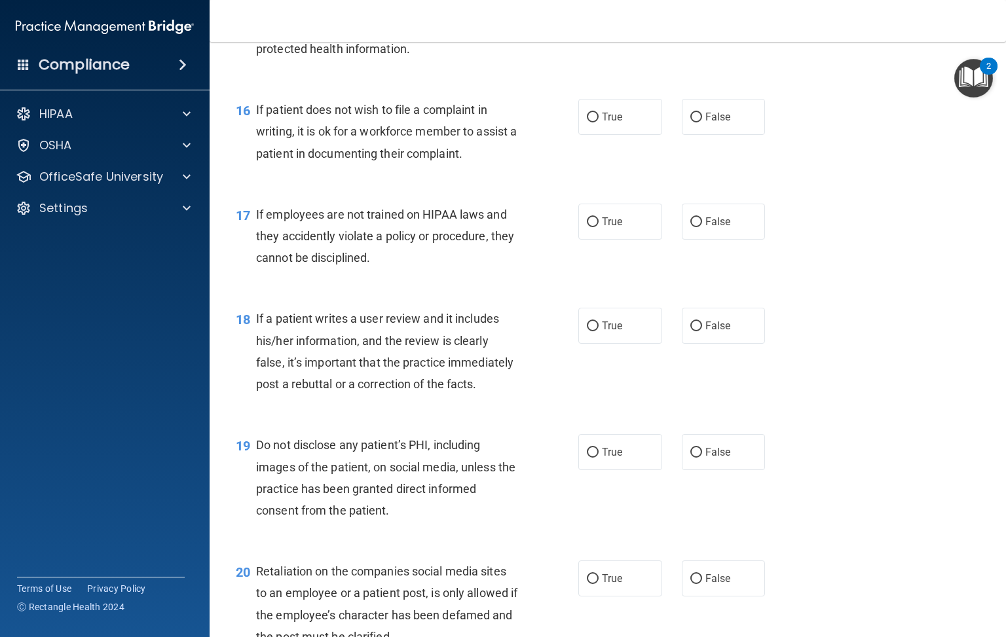
scroll to position [1866, 0]
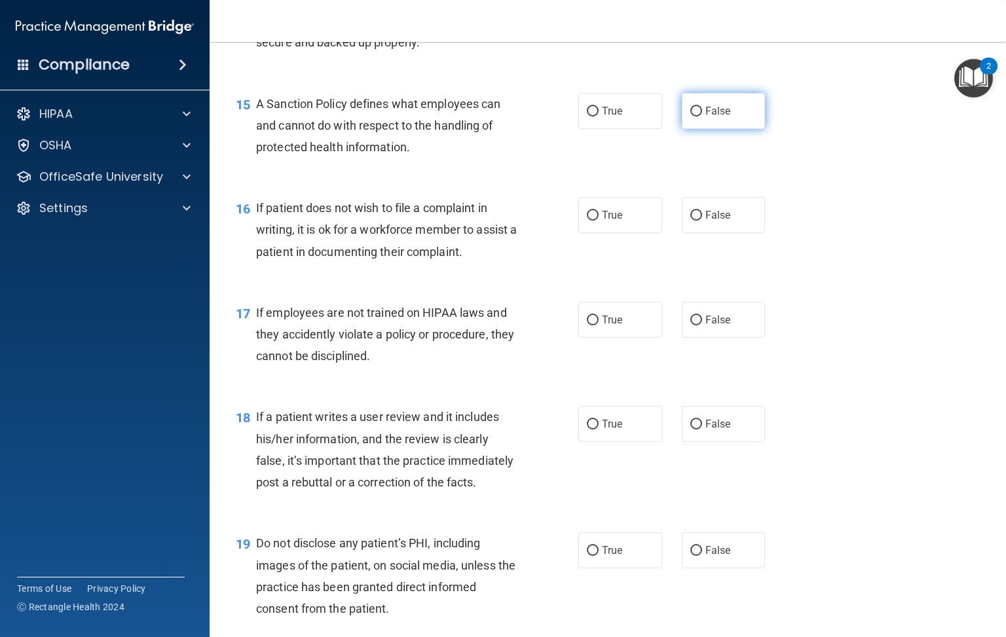
click at [690, 117] on input "False" at bounding box center [696, 112] width 12 height 10
radio input "true"
click at [587, 221] on input "True" at bounding box center [593, 216] width 12 height 10
radio input "true"
click at [690, 325] on input "False" at bounding box center [696, 321] width 12 height 10
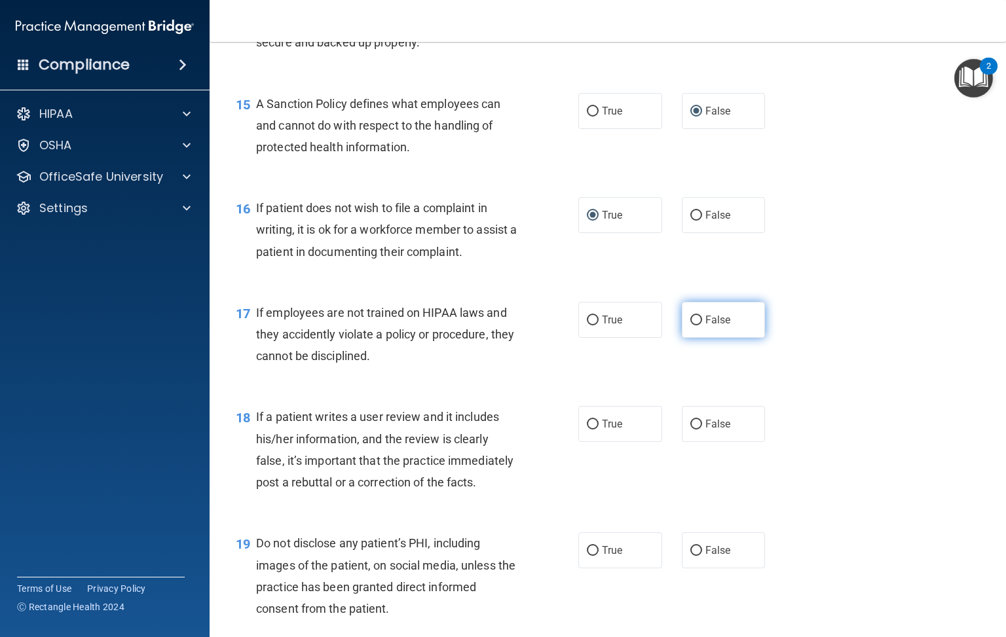
radio input "true"
click at [690, 430] on input "False" at bounding box center [696, 425] width 12 height 10
radio input "true"
click at [587, 556] on input "True" at bounding box center [593, 551] width 12 height 10
radio input "true"
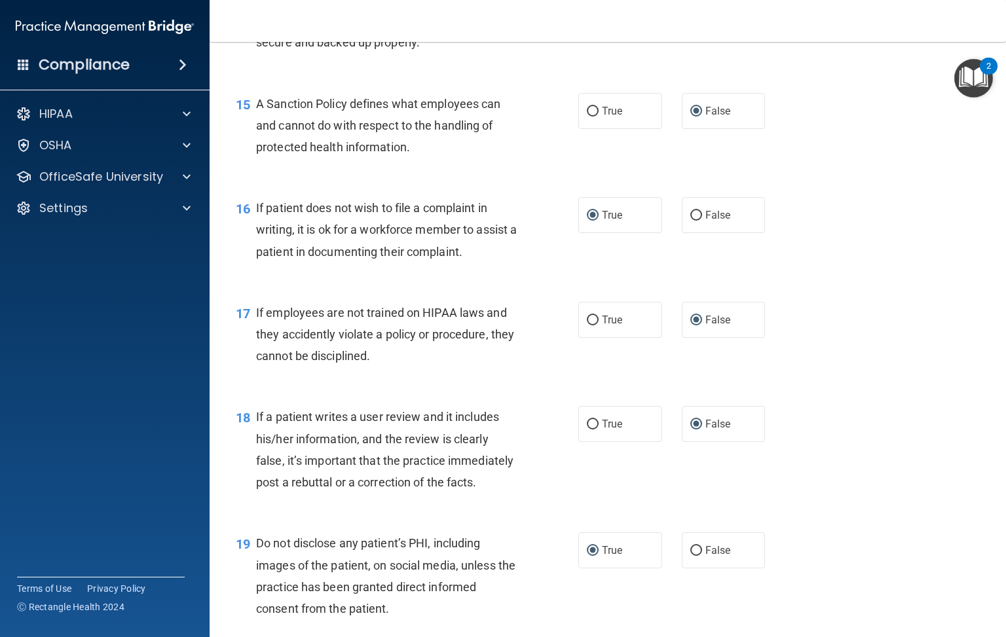
scroll to position [1964, 0]
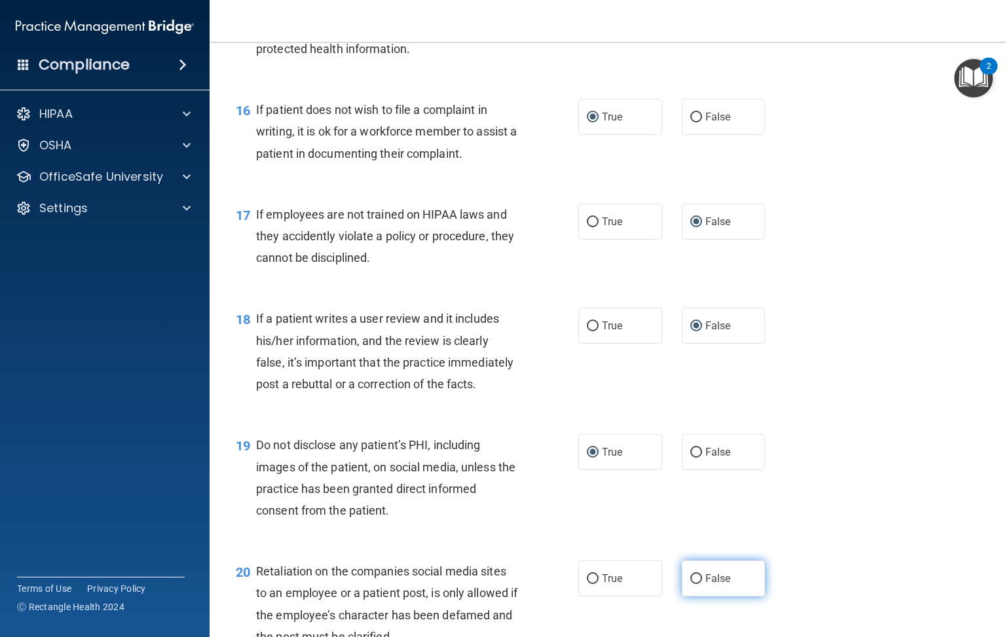
click at [690, 584] on input "False" at bounding box center [696, 579] width 12 height 10
radio input "true"
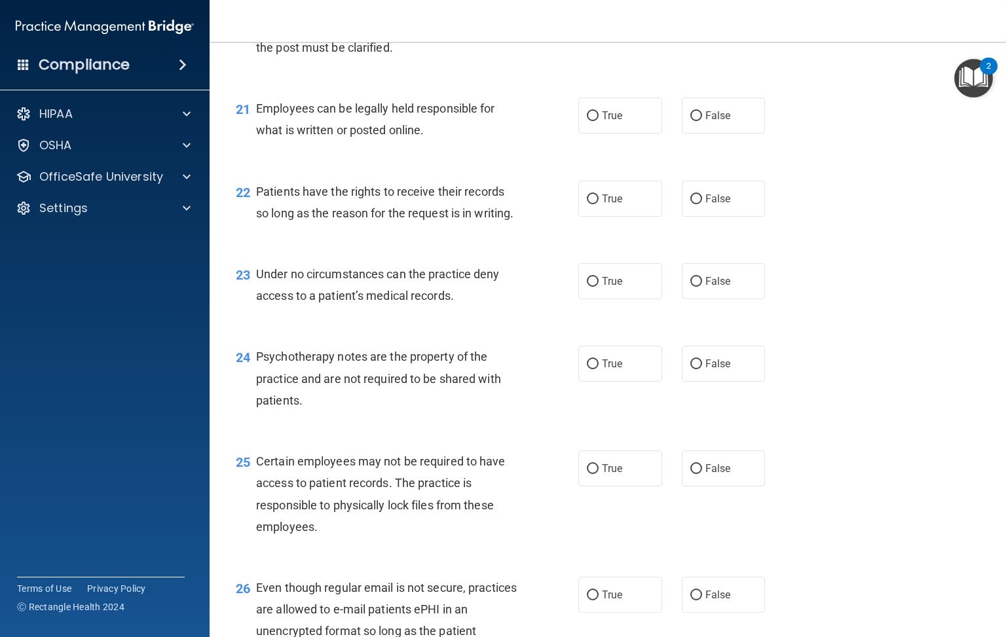
scroll to position [2652, 0]
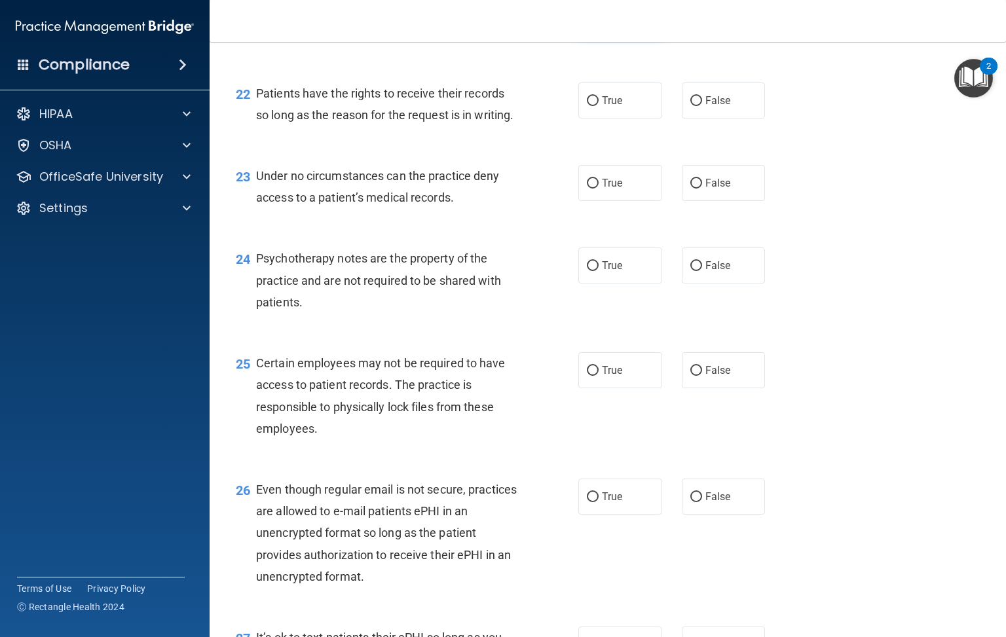
click at [587, 23] on input "True" at bounding box center [593, 18] width 12 height 10
radio input "true"
click at [587, 106] on input "True" at bounding box center [593, 101] width 12 height 10
radio input "true"
click at [690, 189] on input "False" at bounding box center [696, 184] width 12 height 10
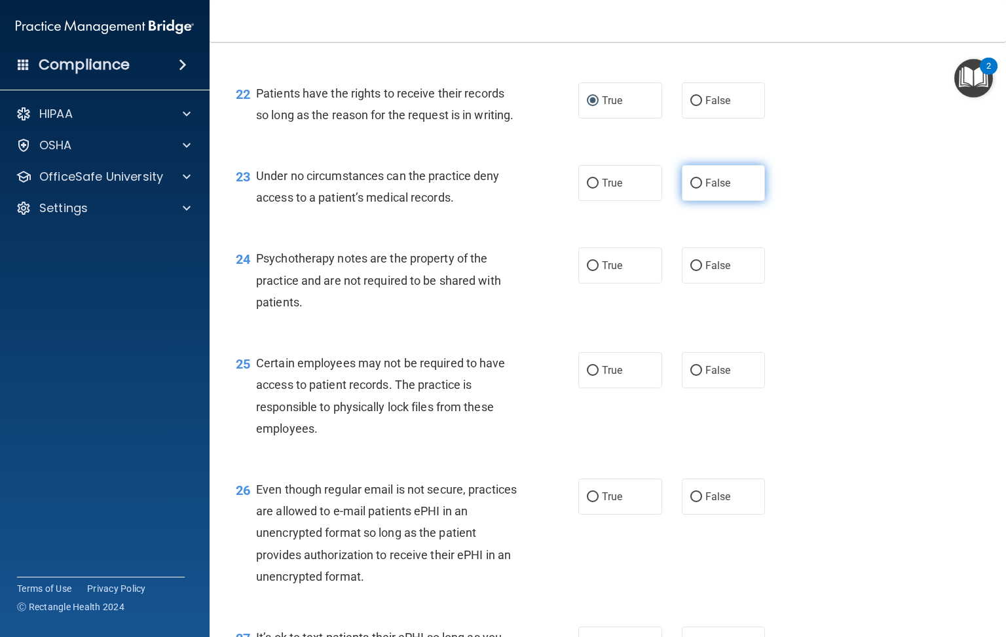
radio input "true"
click at [690, 271] on input "False" at bounding box center [696, 266] width 12 height 10
radio input "true"
click at [578, 388] on label "True" at bounding box center [620, 370] width 84 height 36
click at [587, 376] on input "True" at bounding box center [593, 371] width 12 height 10
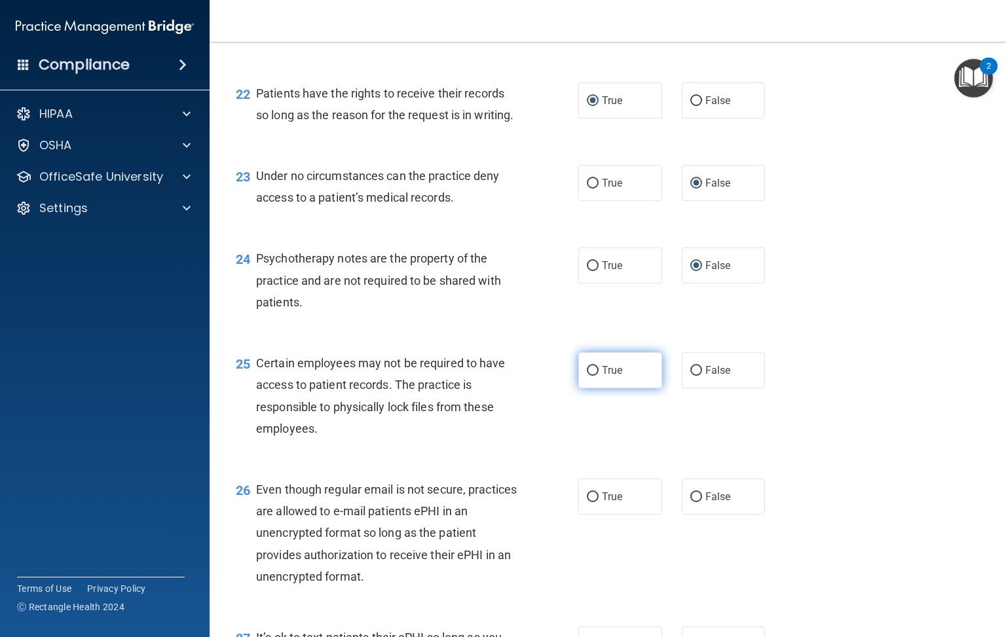
radio input "true"
drag, startPoint x: 584, startPoint y: 555, endPoint x: 627, endPoint y: 538, distance: 46.2
click at [588, 515] on label "True" at bounding box center [620, 497] width 84 height 36
click at [588, 502] on input "True" at bounding box center [593, 497] width 12 height 10
radio input "true"
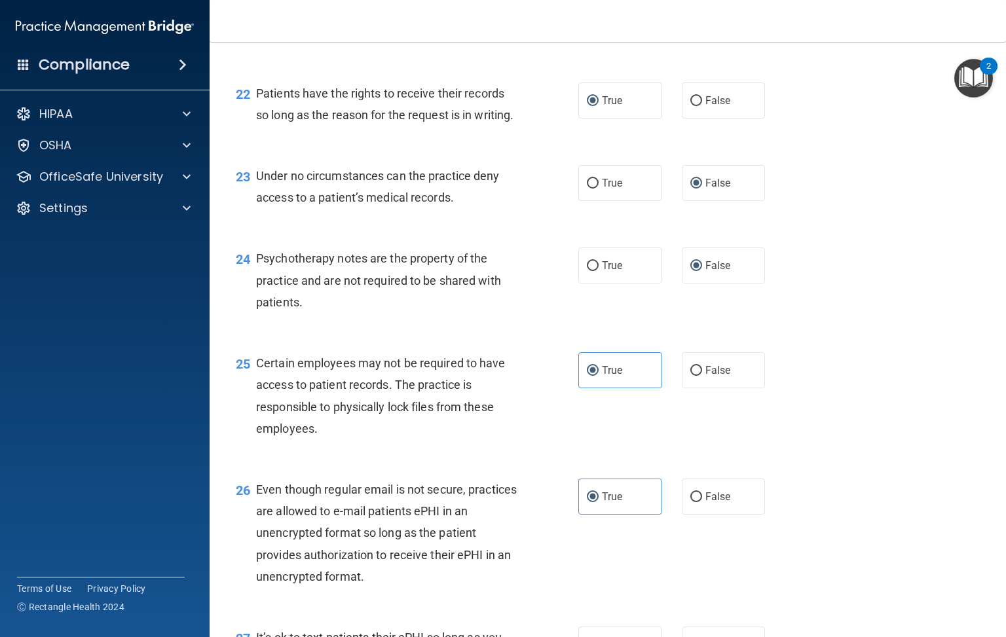
scroll to position [2848, 0]
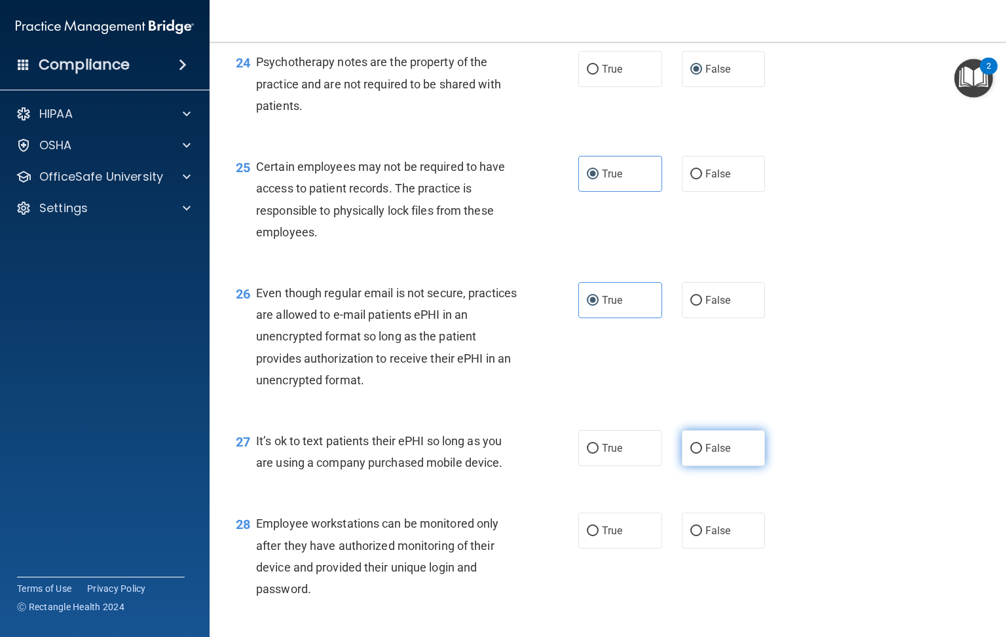
click at [690, 454] on input "False" at bounding box center [696, 449] width 12 height 10
radio input "true"
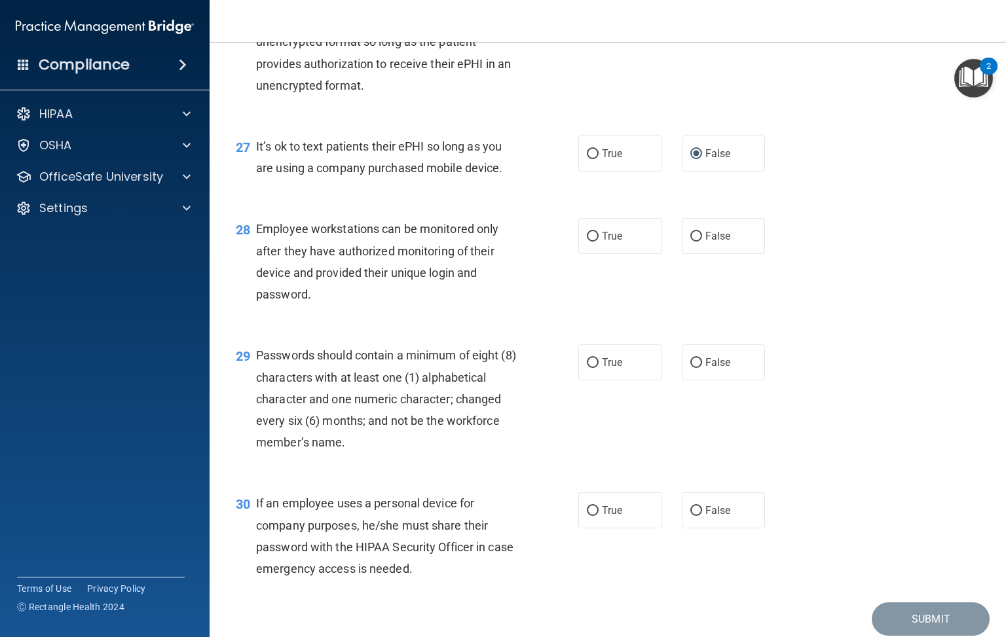
scroll to position [3241, 0]
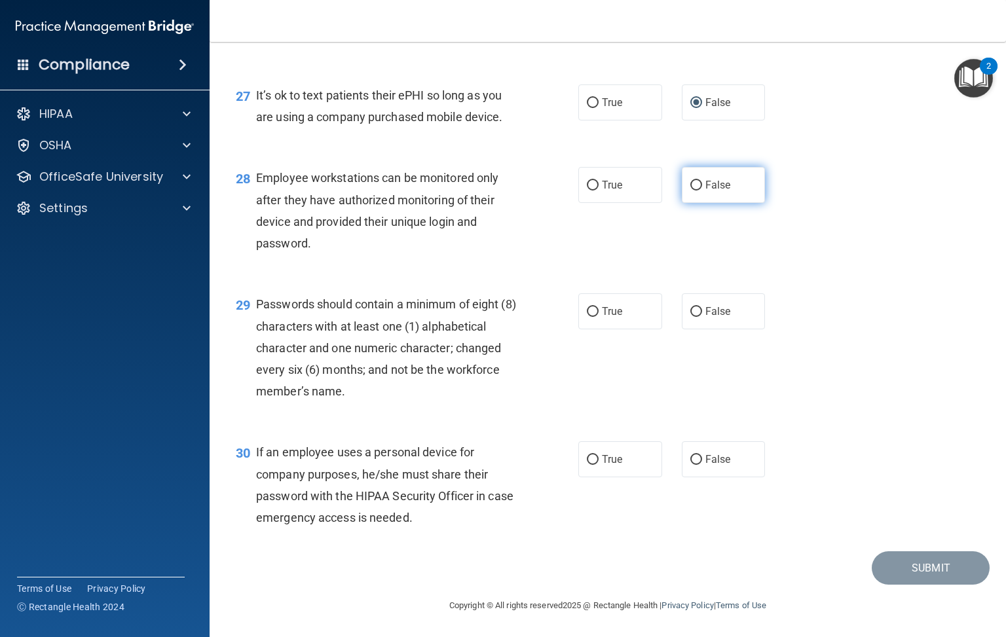
click at [690, 191] on input "False" at bounding box center [696, 186] width 12 height 10
radio input "true"
click at [590, 317] on input "True" at bounding box center [593, 312] width 12 height 10
radio input "true"
click at [690, 465] on input "False" at bounding box center [696, 460] width 12 height 10
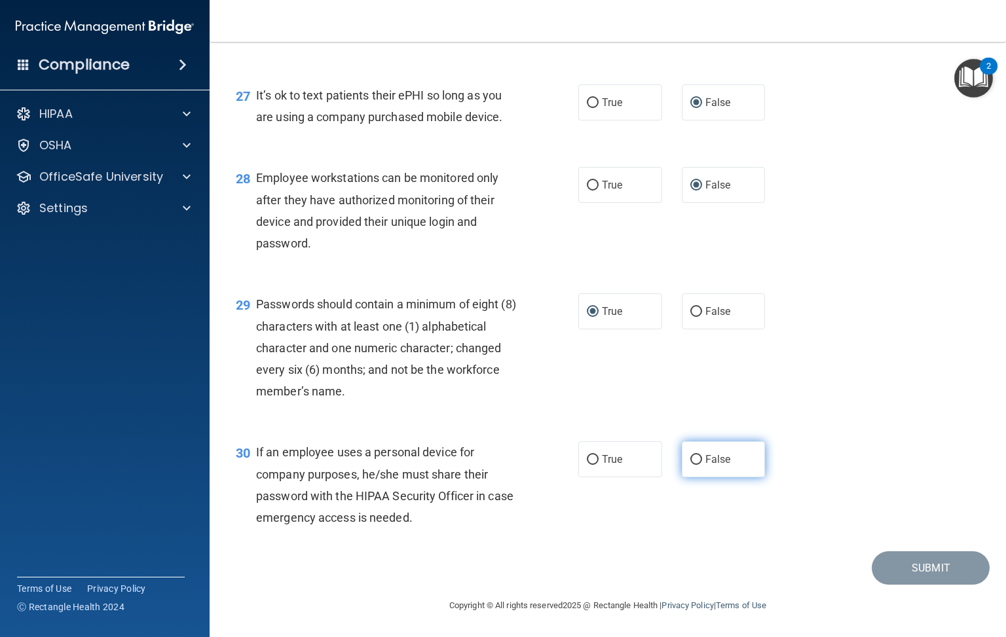
radio input "true"
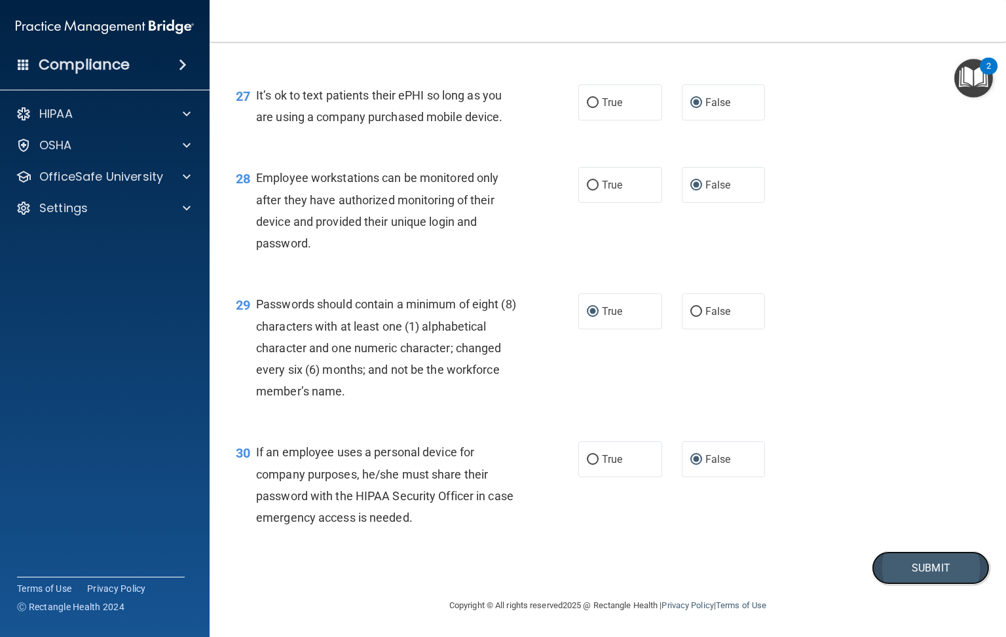
click at [913, 584] on button "Submit" at bounding box center [931, 567] width 118 height 33
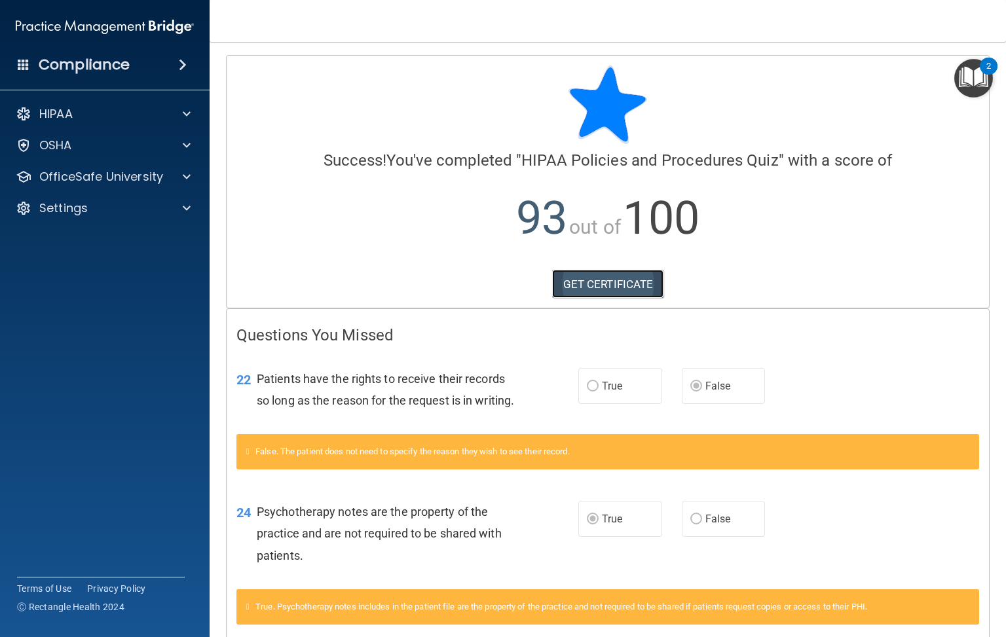
click at [634, 281] on link "GET CERTIFICATE" at bounding box center [608, 284] width 112 height 29
click at [120, 177] on p "OfficeSafe University" at bounding box center [101, 177] width 124 height 16
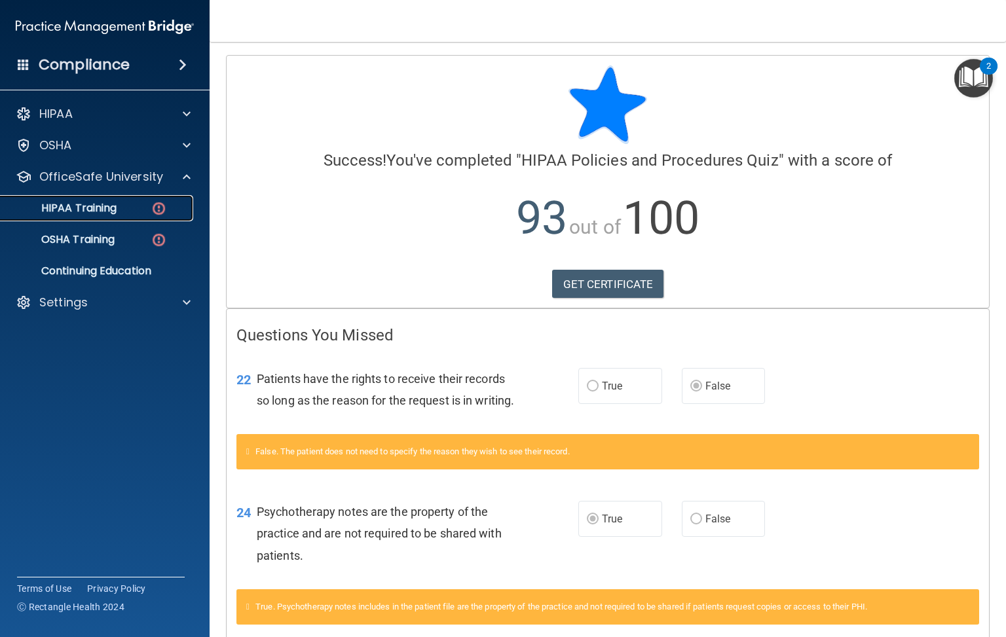
click at [126, 212] on div "HIPAA Training" at bounding box center [98, 208] width 179 height 13
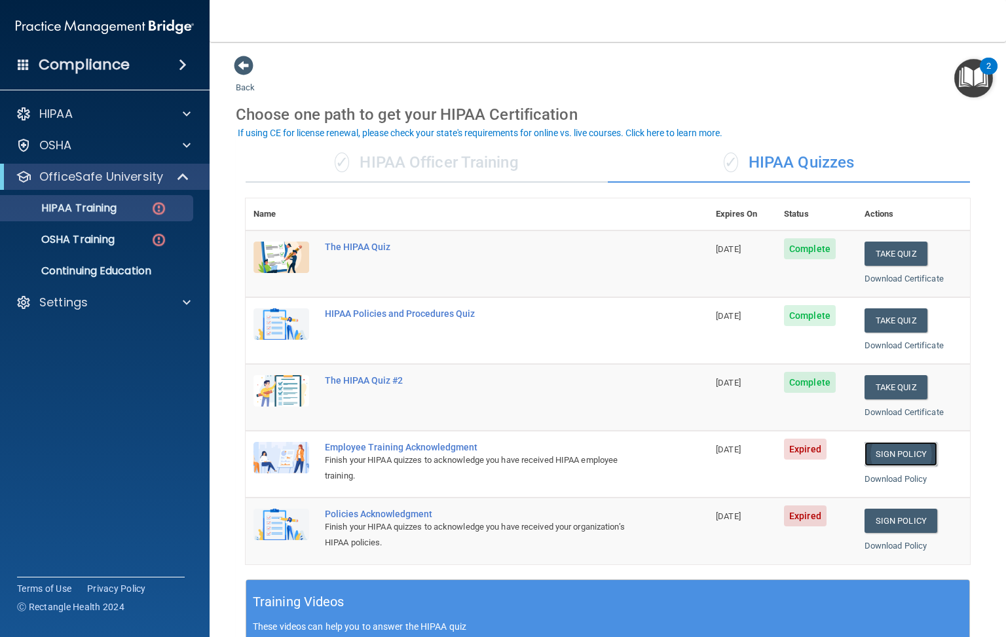
click at [886, 454] on link "Sign Policy" at bounding box center [900, 454] width 73 height 24
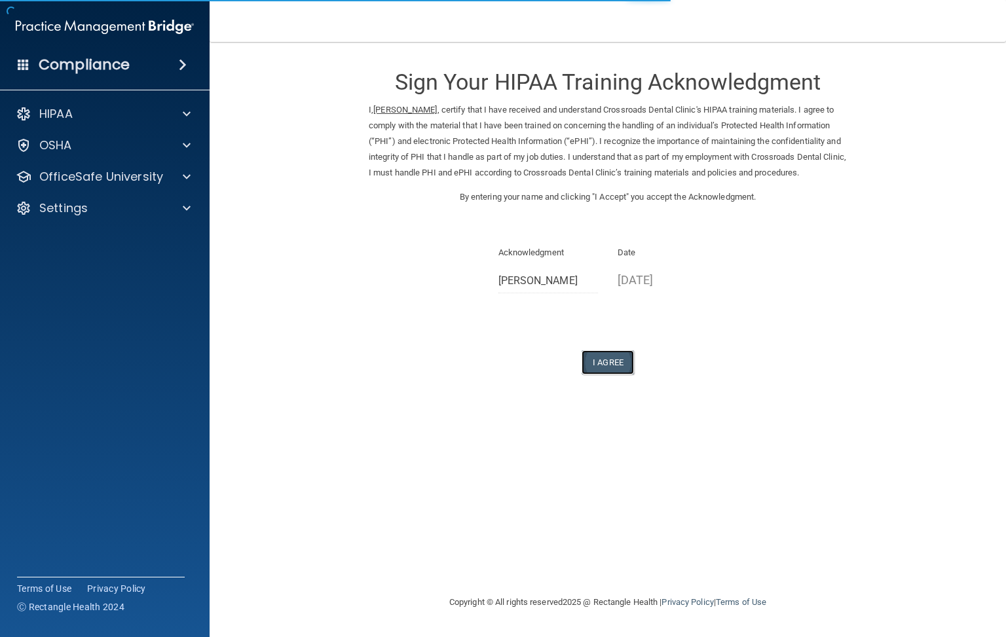
click at [609, 375] on button "I Agree" at bounding box center [607, 362] width 52 height 24
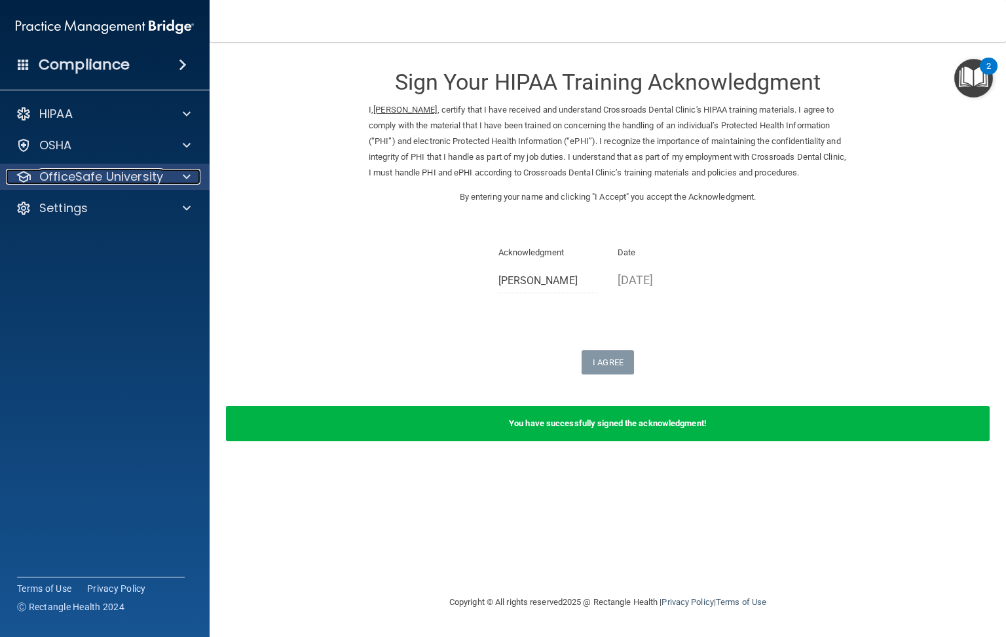
click at [141, 181] on p "OfficeSafe University" at bounding box center [101, 177] width 124 height 16
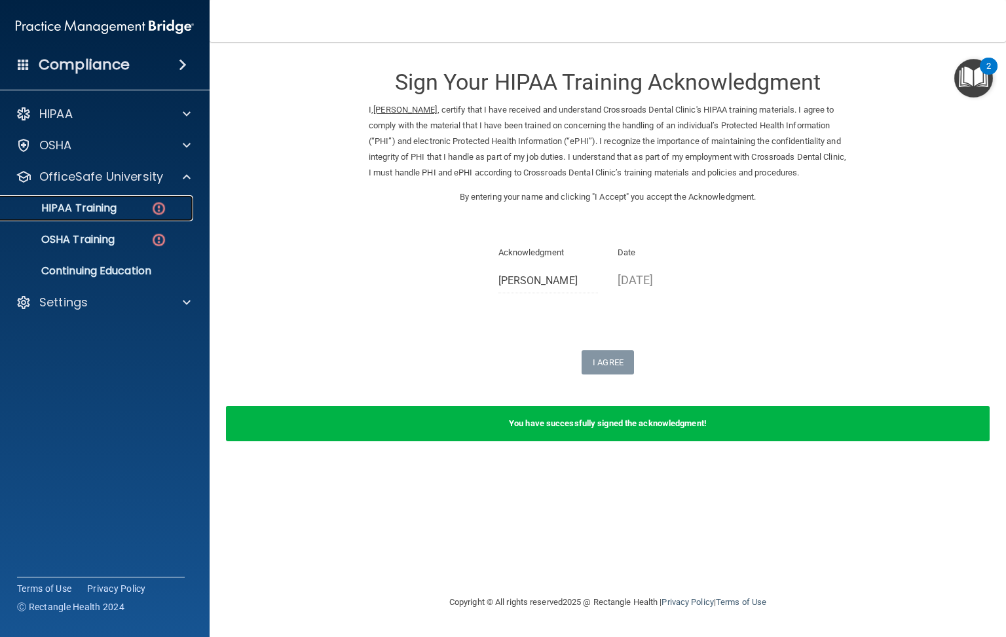
click at [139, 203] on div "HIPAA Training" at bounding box center [98, 208] width 179 height 13
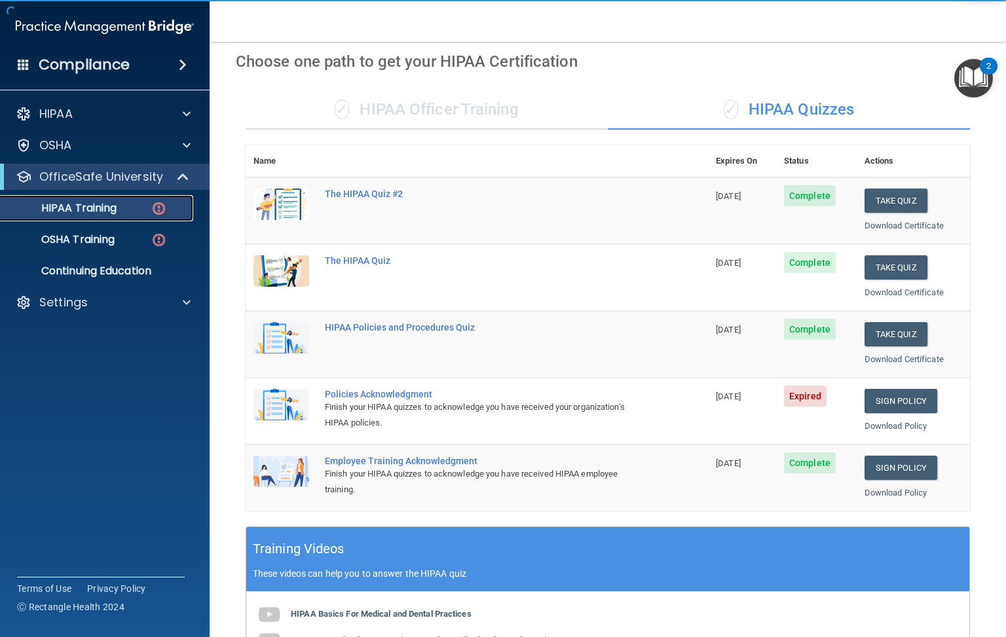
scroll to position [196, 0]
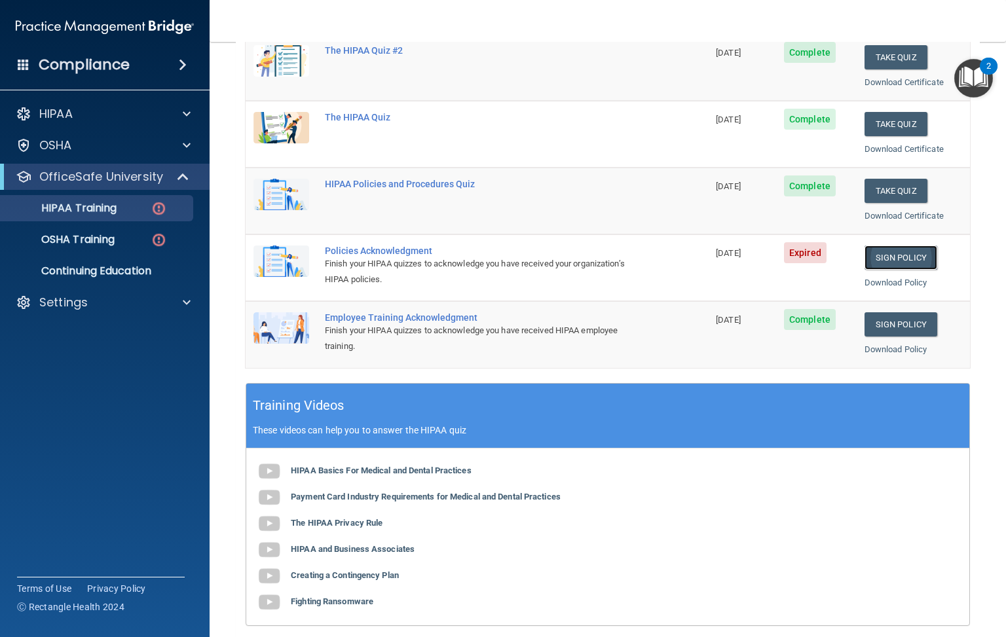
click at [885, 258] on link "Sign Policy" at bounding box center [900, 258] width 73 height 24
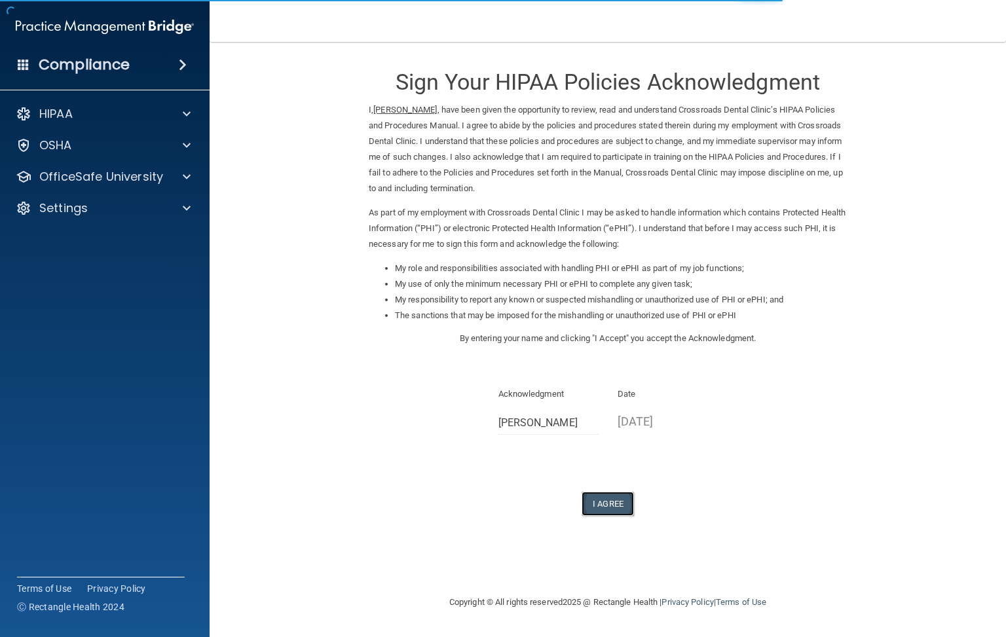
click at [610, 505] on button "I Agree" at bounding box center [607, 504] width 52 height 24
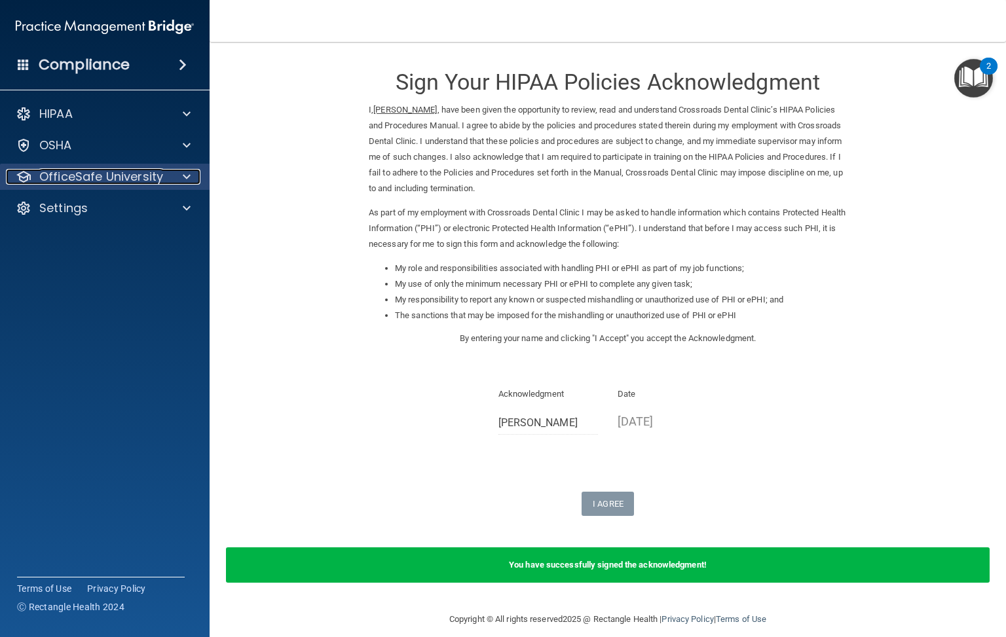
click at [126, 179] on p "OfficeSafe University" at bounding box center [101, 177] width 124 height 16
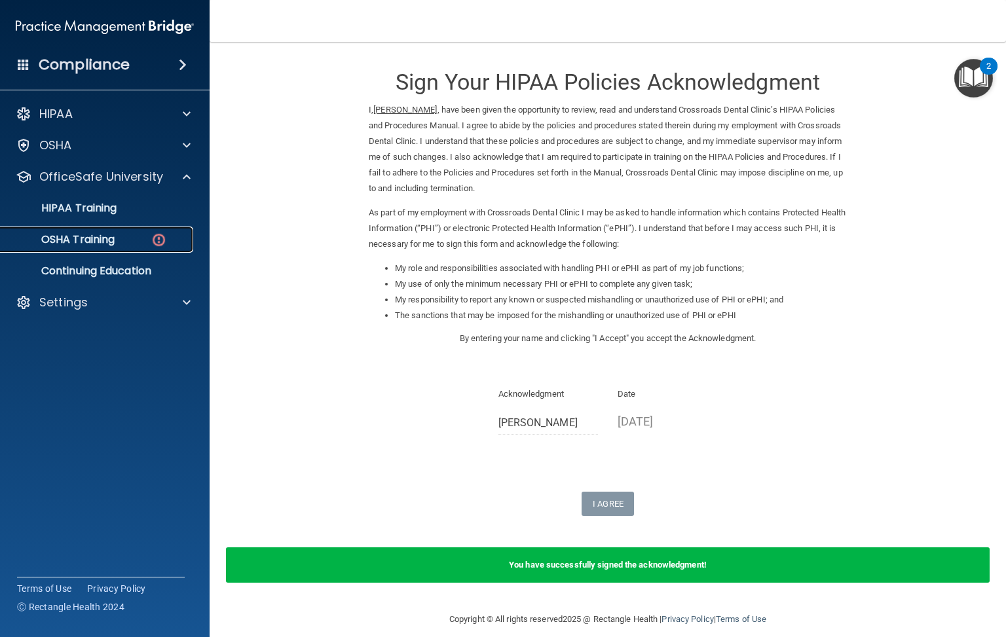
click at [65, 236] on p "OSHA Training" at bounding box center [62, 239] width 106 height 13
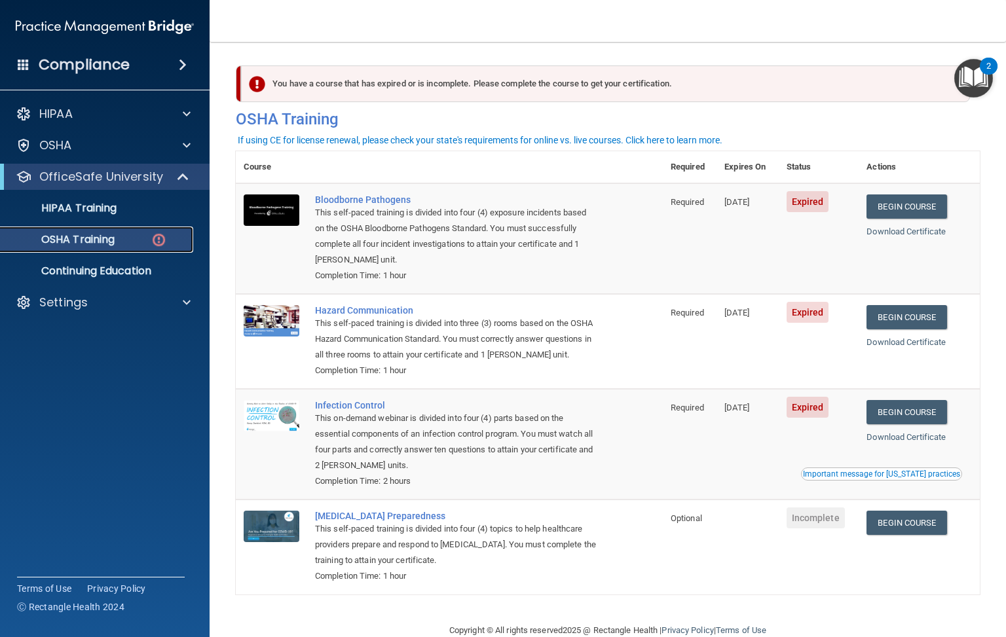
scroll to position [42, 0]
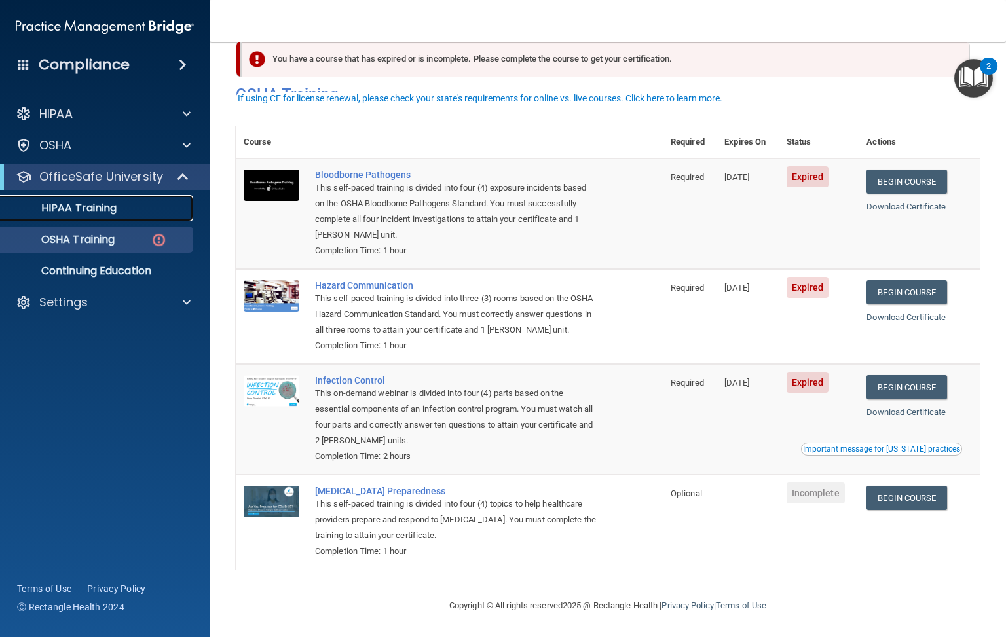
click at [136, 202] on div "HIPAA Training" at bounding box center [98, 208] width 179 height 13
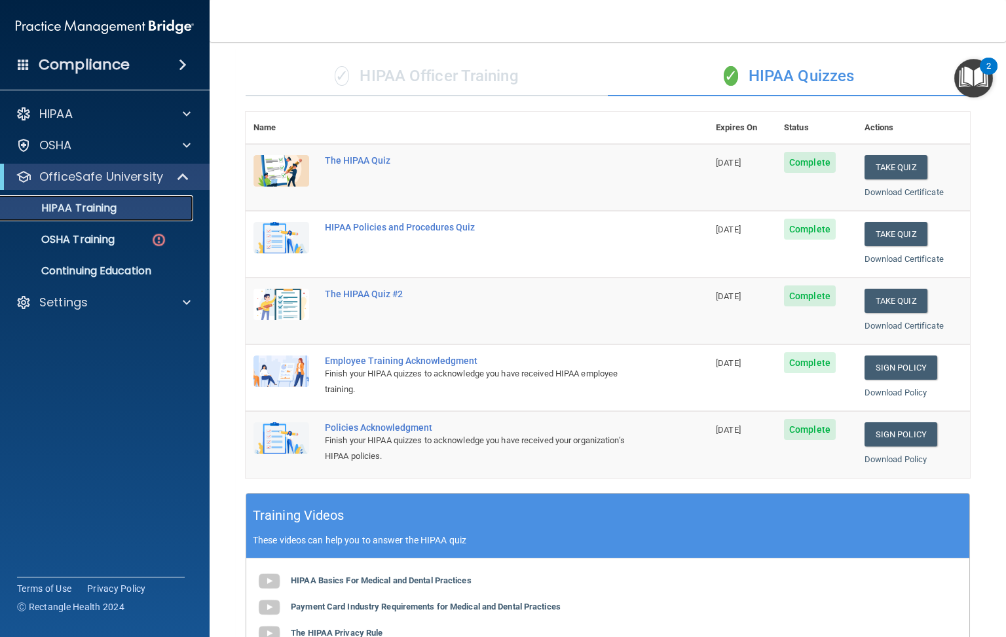
scroll to position [58, 0]
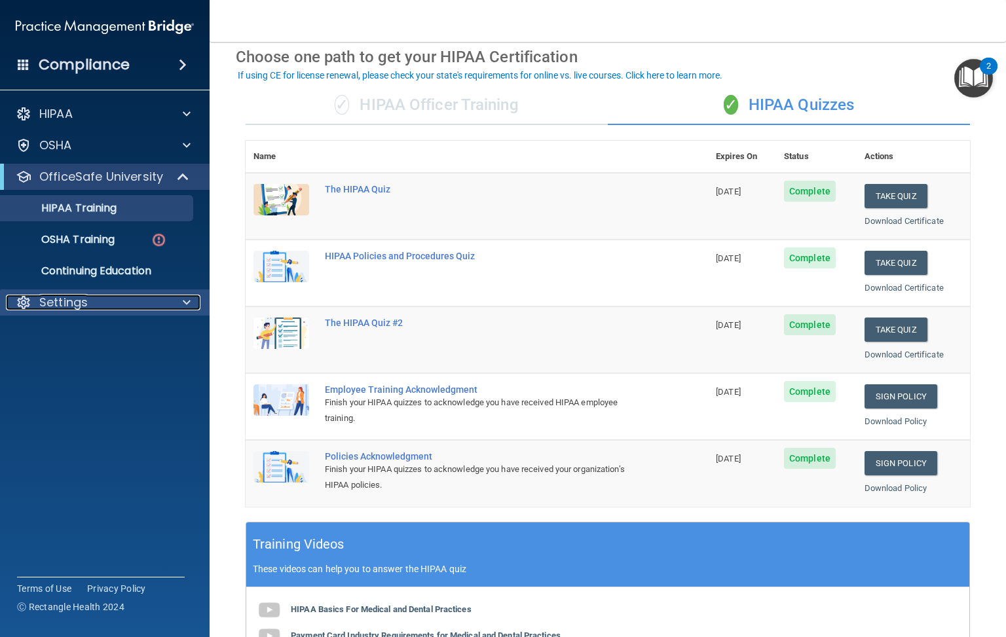
click at [185, 307] on span at bounding box center [187, 303] width 8 height 16
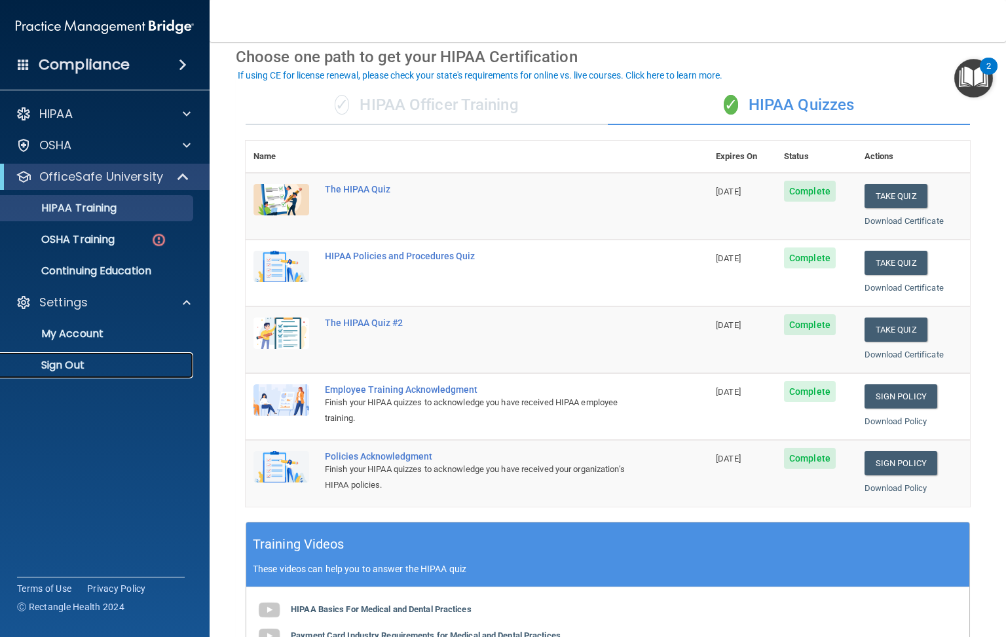
click at [83, 359] on p "Sign Out" at bounding box center [98, 365] width 179 height 13
